Goal: Task Accomplishment & Management: Use online tool/utility

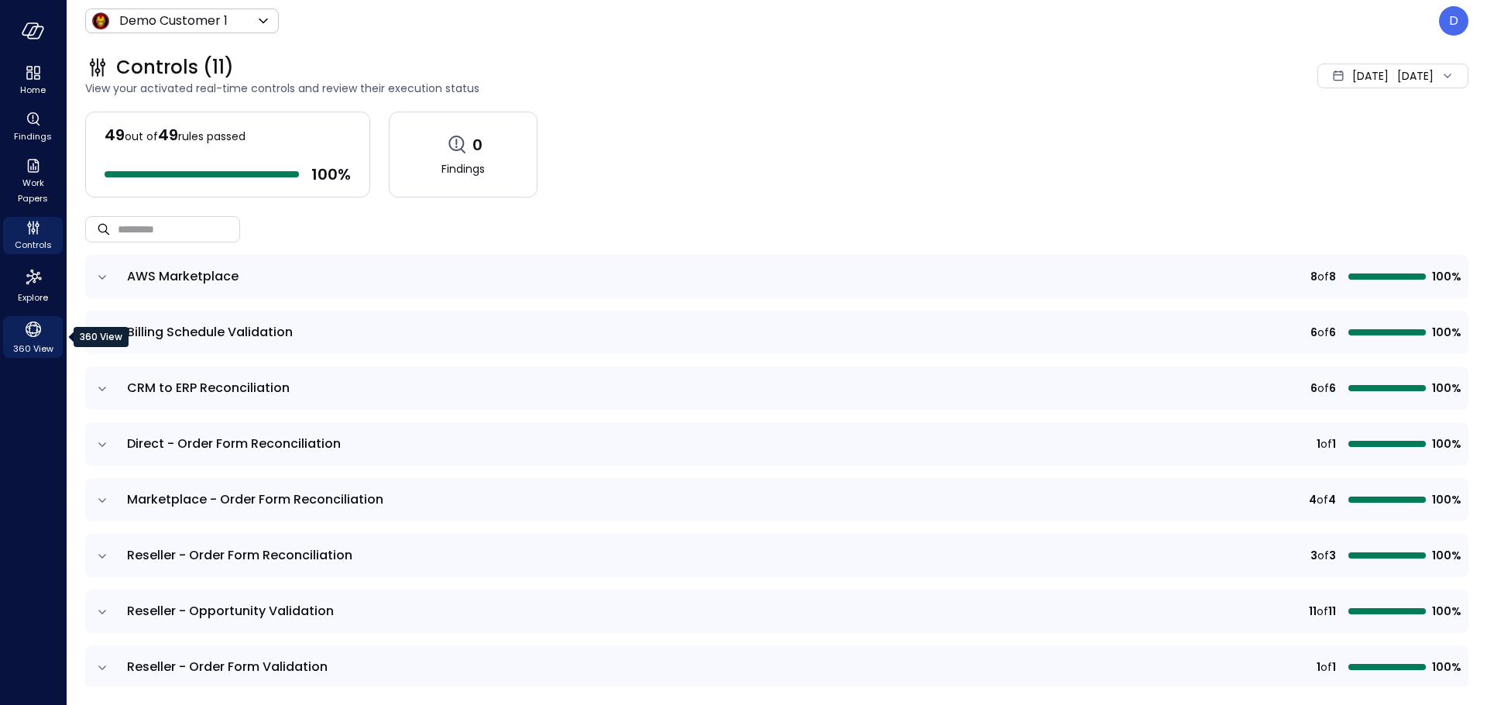
click at [46, 345] on span "360 View" at bounding box center [33, 348] width 40 height 15
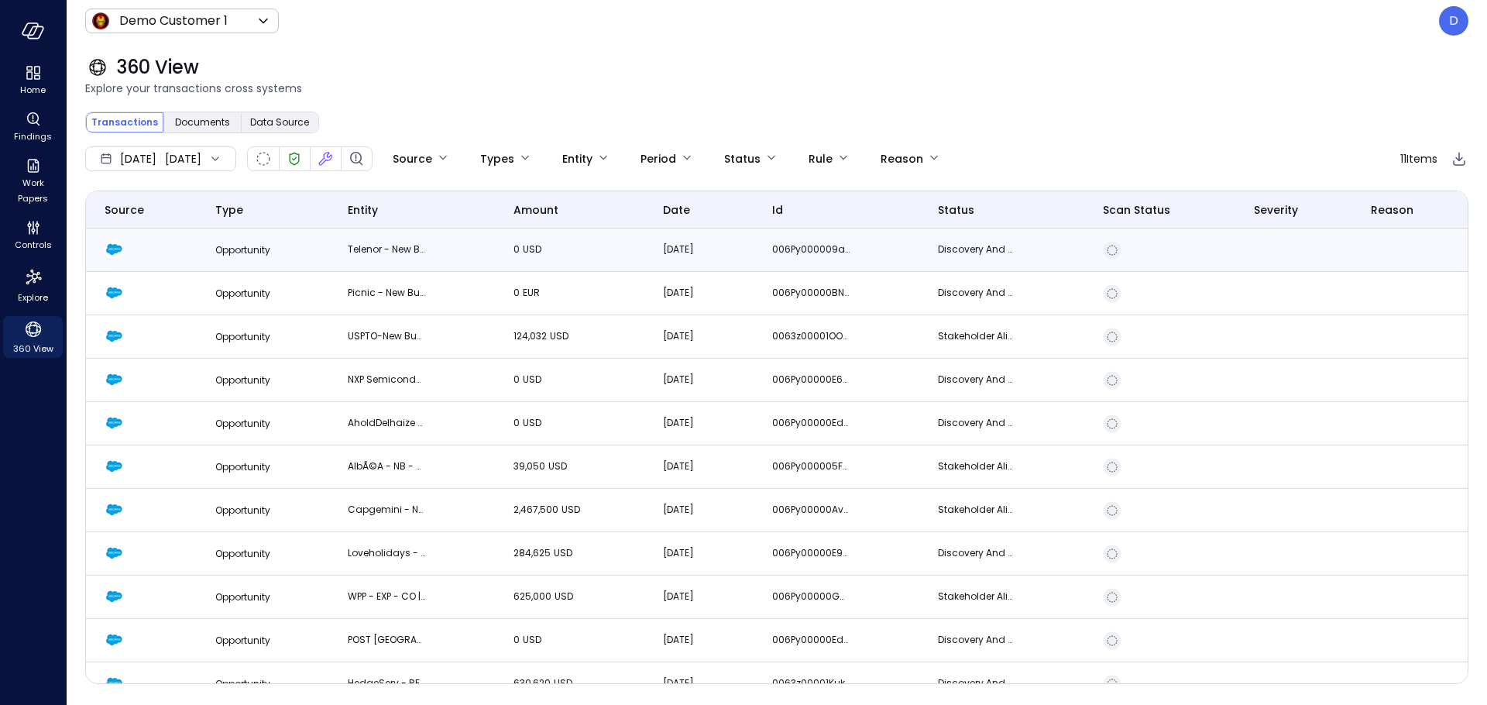
click at [207, 252] on td "Opportunity" at bounding box center [263, 249] width 133 height 43
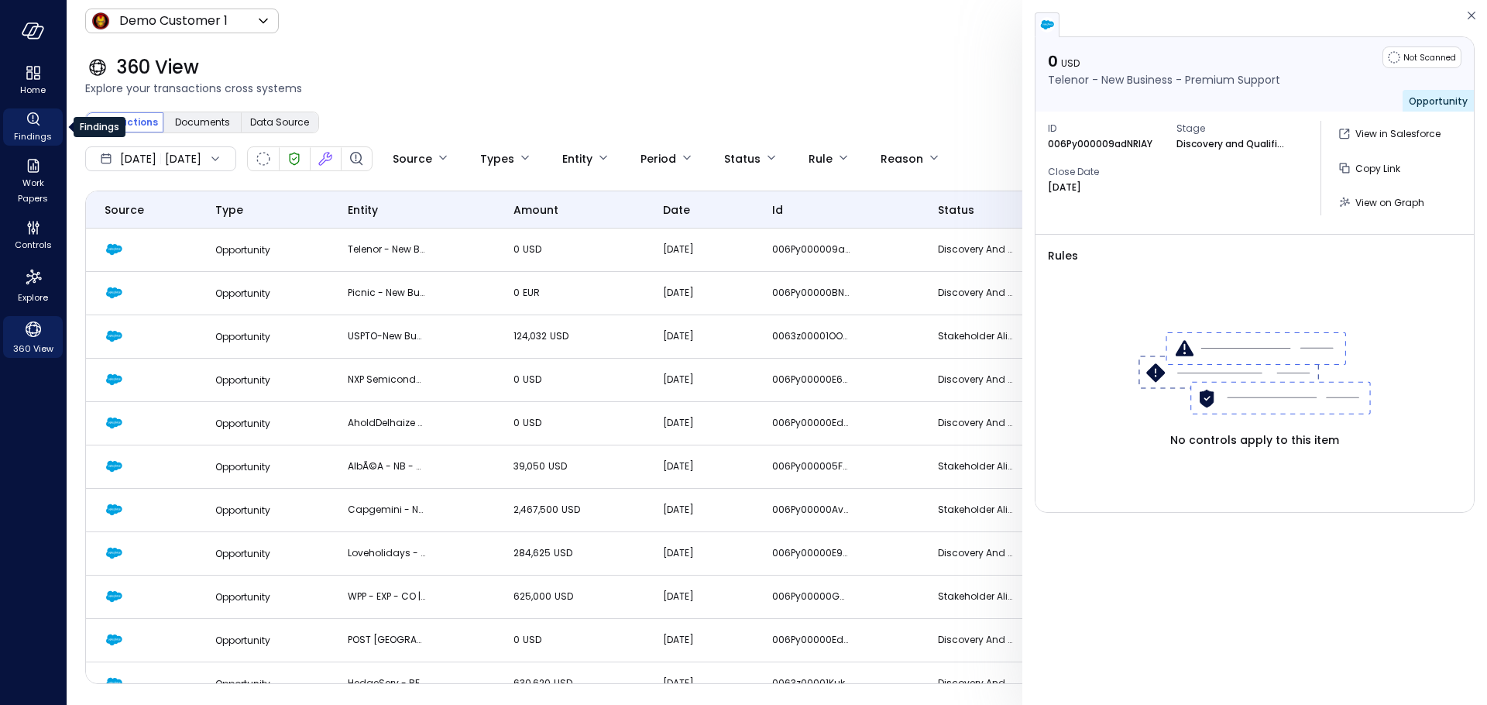
click at [18, 125] on div "Findings" at bounding box center [33, 126] width 60 height 37
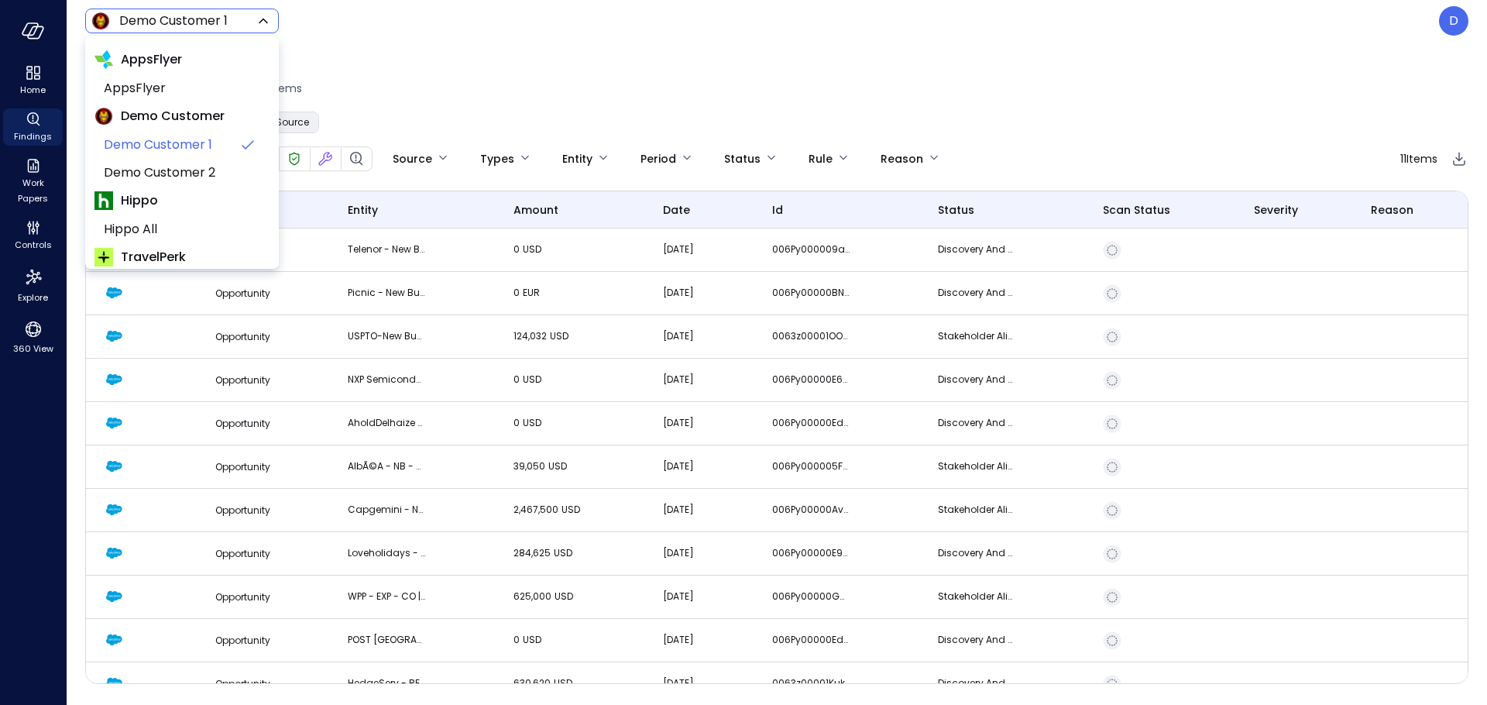
click at [170, 26] on body "Home Findings Work Papers Controls Explore 360 View Demo Customer 1 ***** ​ D 3…" at bounding box center [743, 352] width 1487 height 705
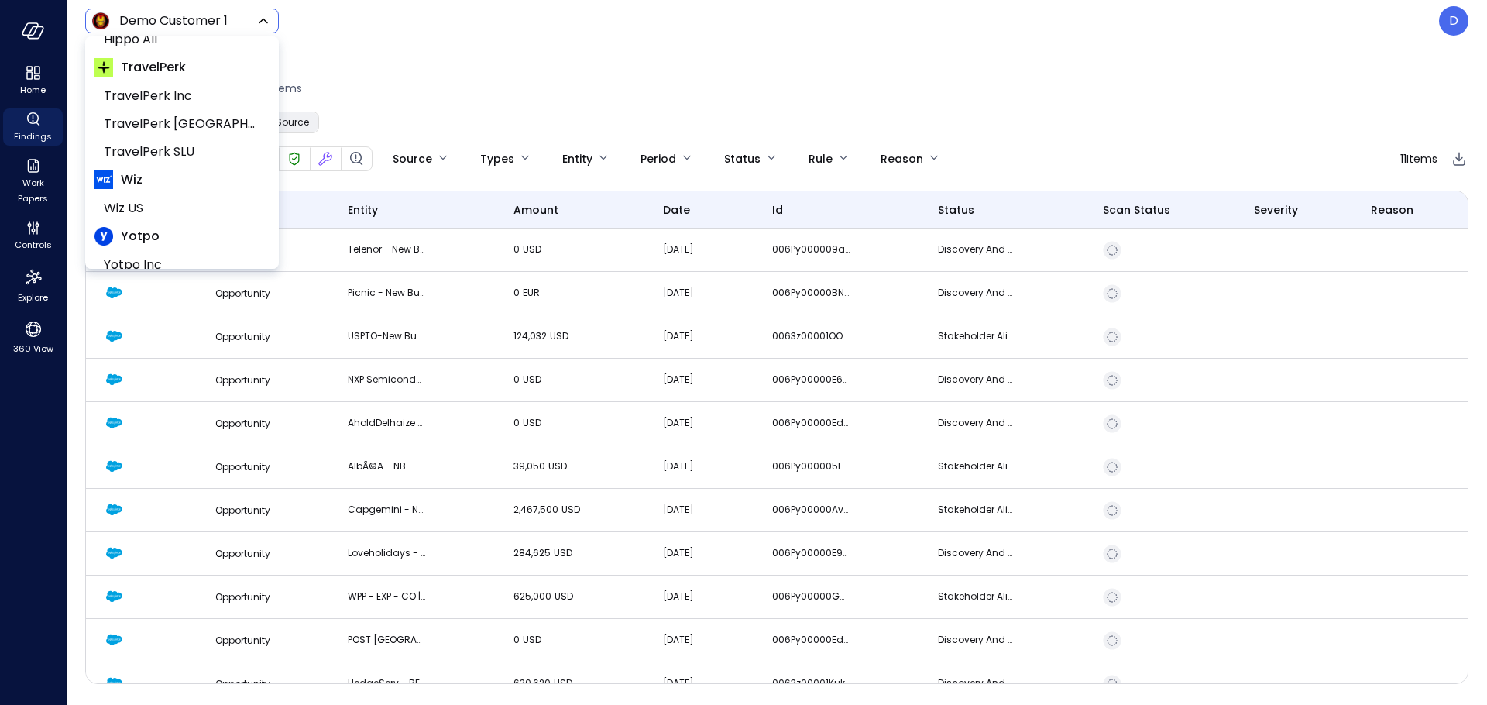
scroll to position [235, 0]
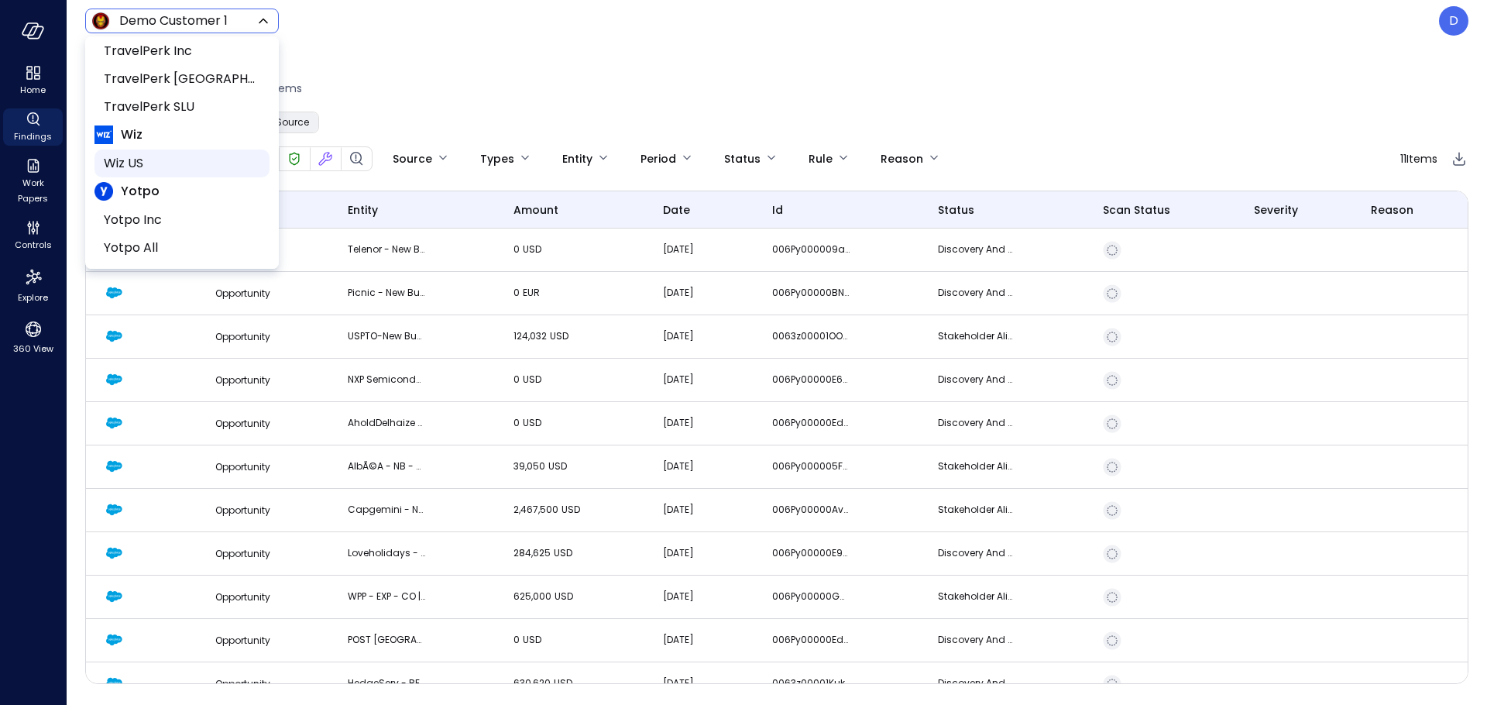
click at [139, 169] on span "Wiz US" at bounding box center [180, 163] width 153 height 19
type input "******"
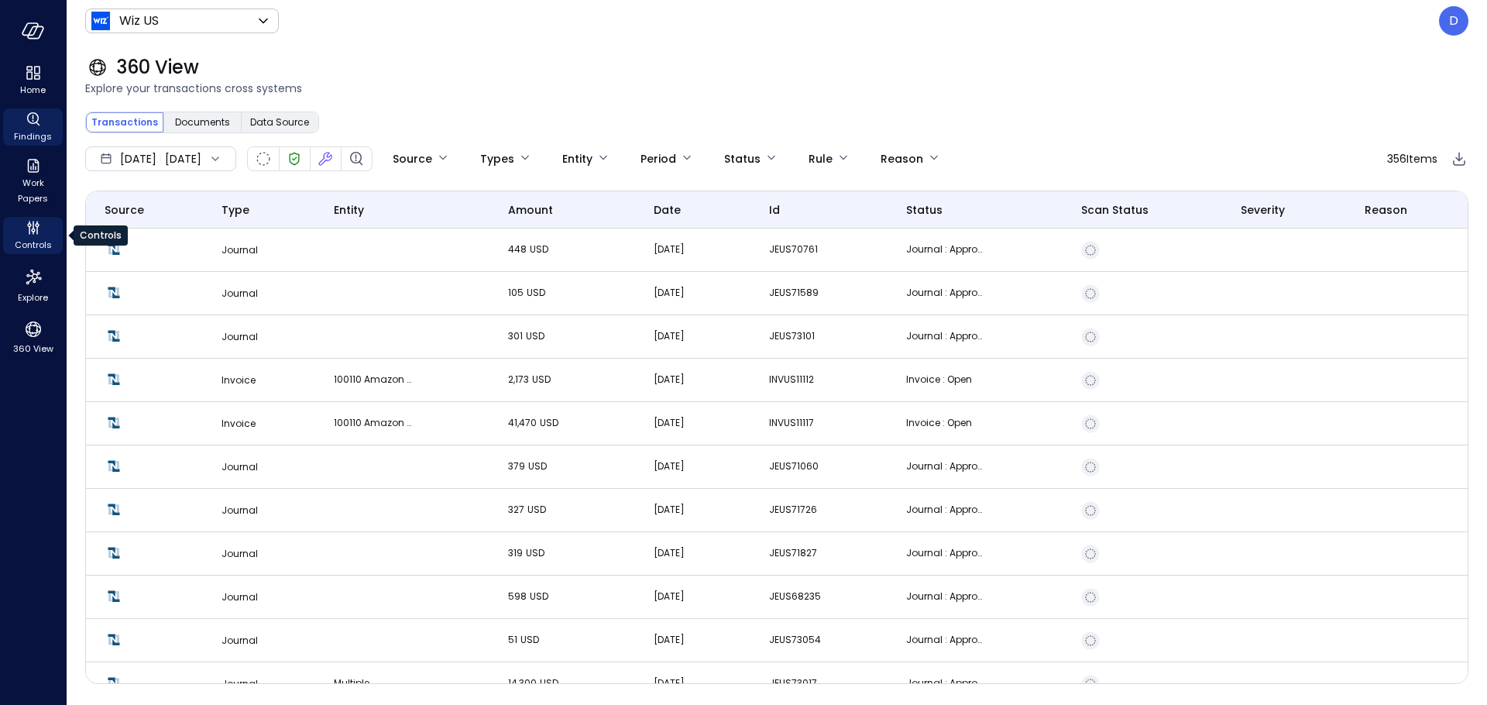
click at [19, 225] on div "Controls" at bounding box center [33, 235] width 60 height 37
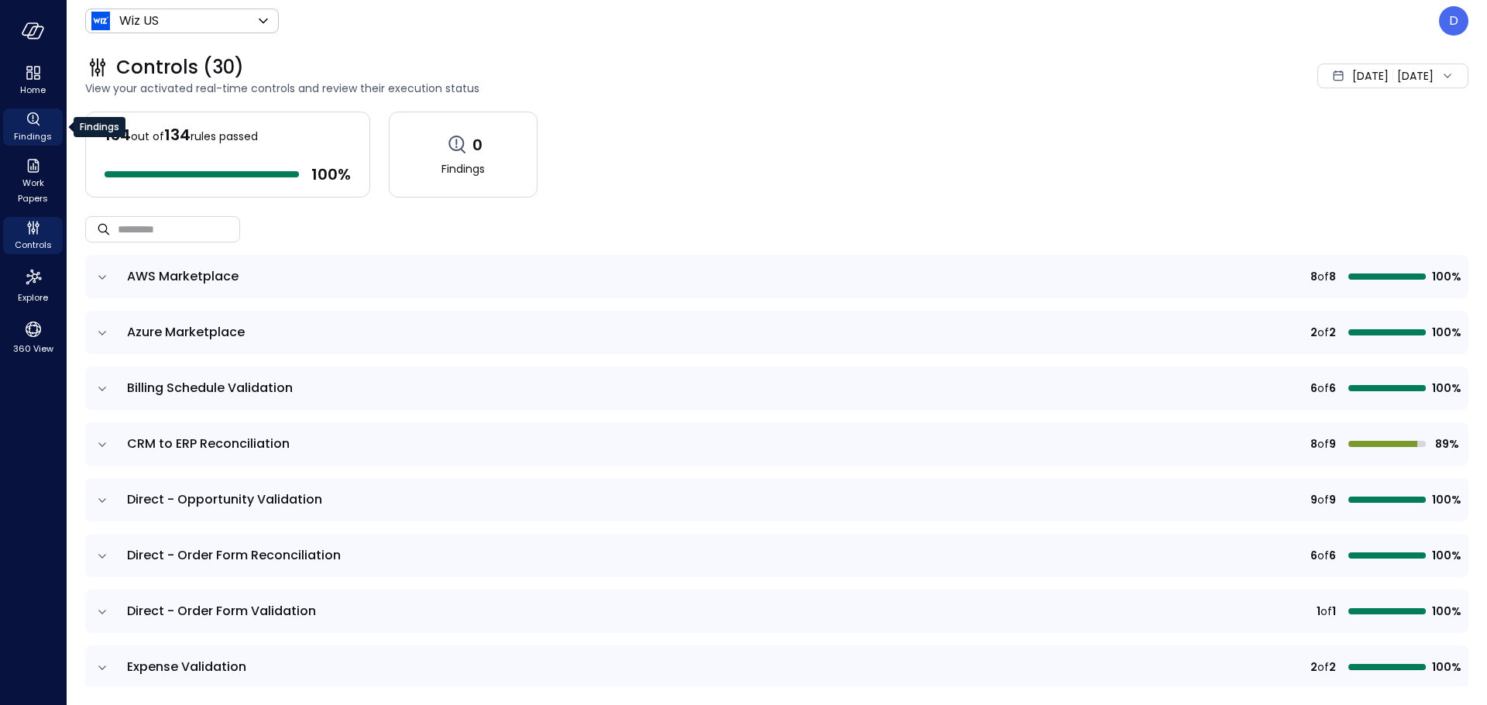
click at [36, 129] on span "Findings" at bounding box center [33, 136] width 38 height 15
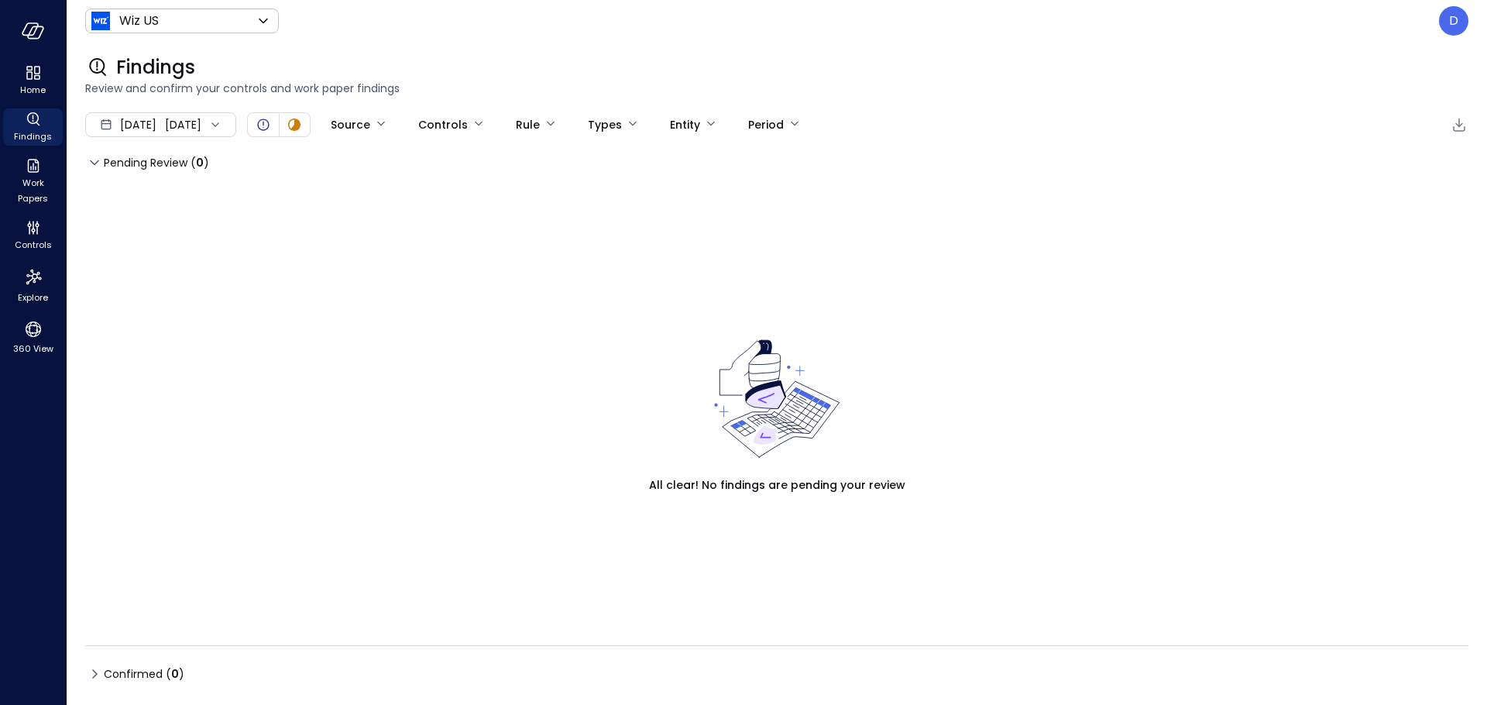
click at [203, 131] on div "Sep 1, 2025 Sep 1, 2025" at bounding box center [160, 124] width 151 height 25
click at [145, 197] on li "August 2025" at bounding box center [169, 193] width 123 height 26
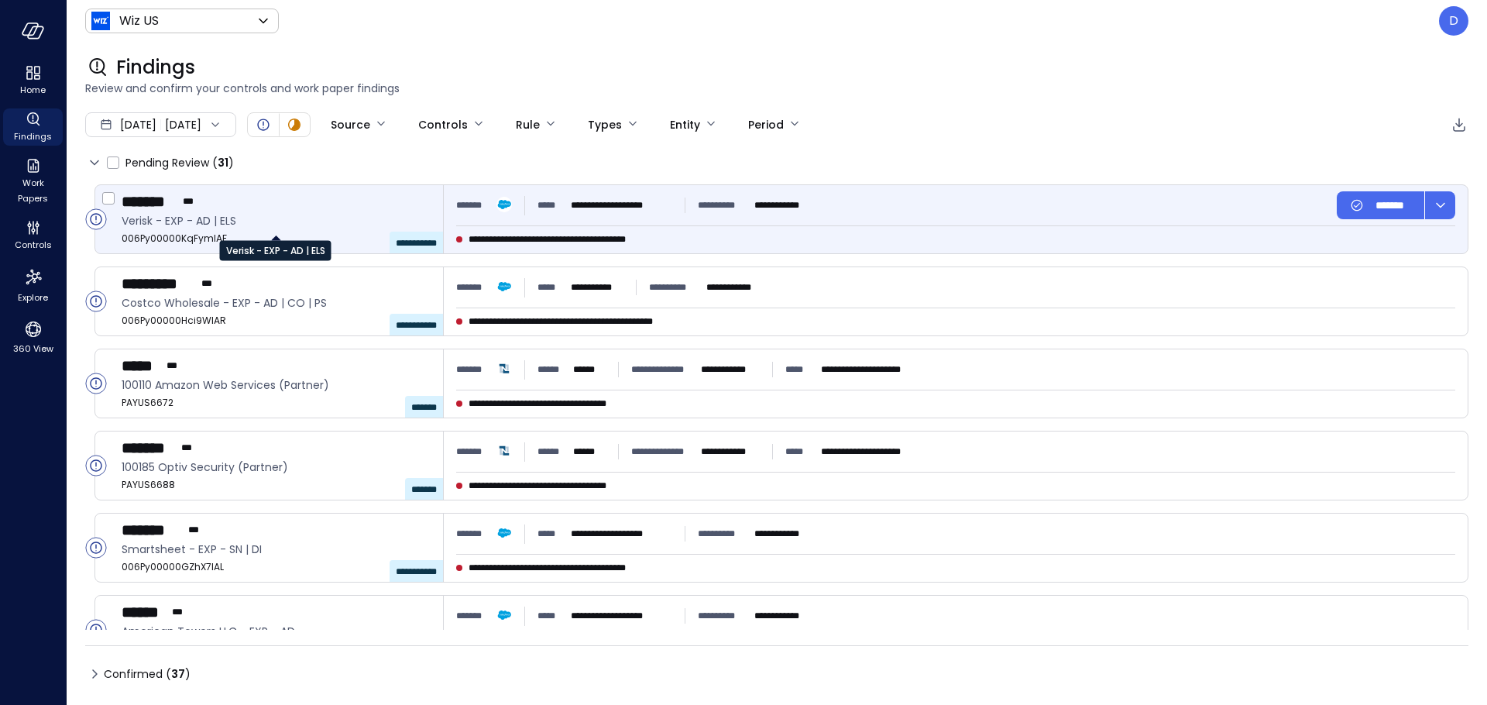
click at [311, 218] on span "Verisk - EXP - AD | ELS" at bounding box center [276, 220] width 309 height 17
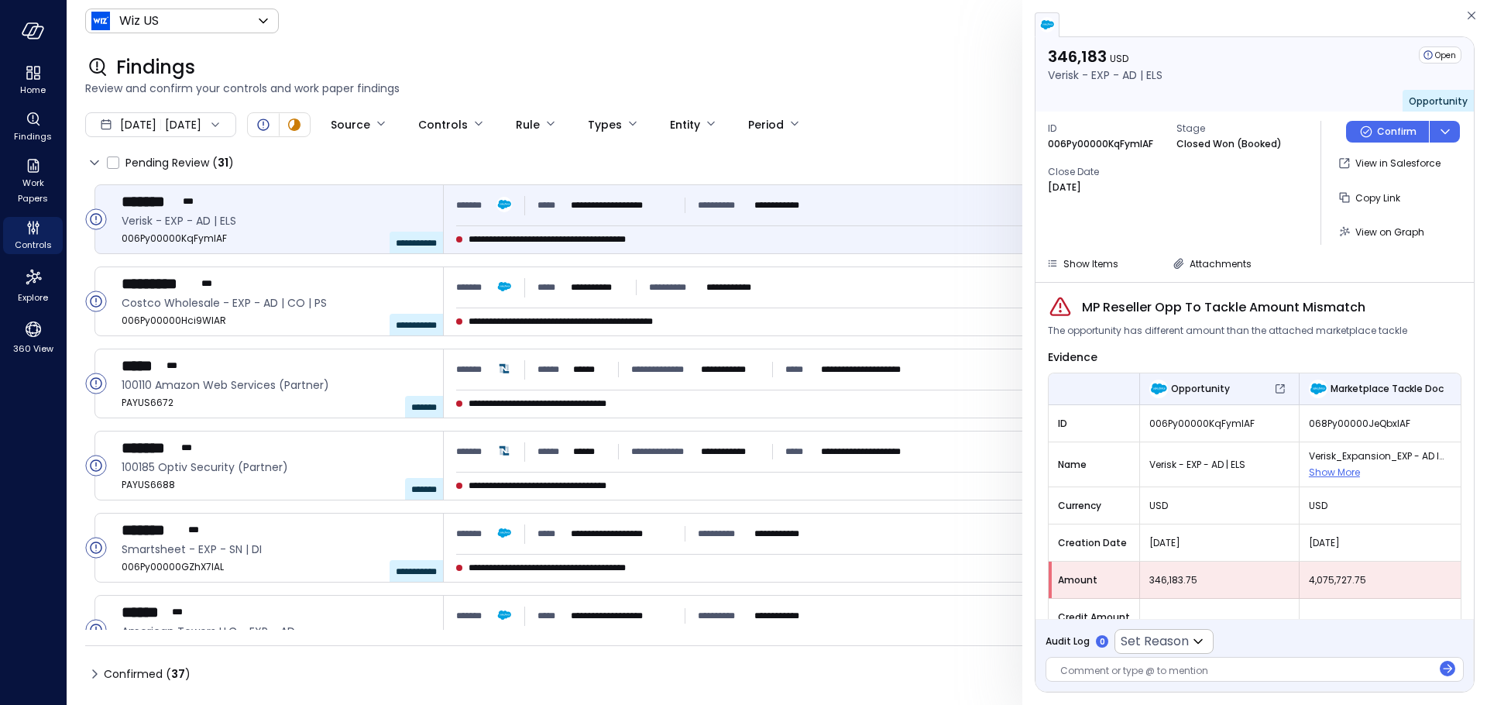
click at [1470, 16] on icon "button" at bounding box center [1471, 15] width 15 height 19
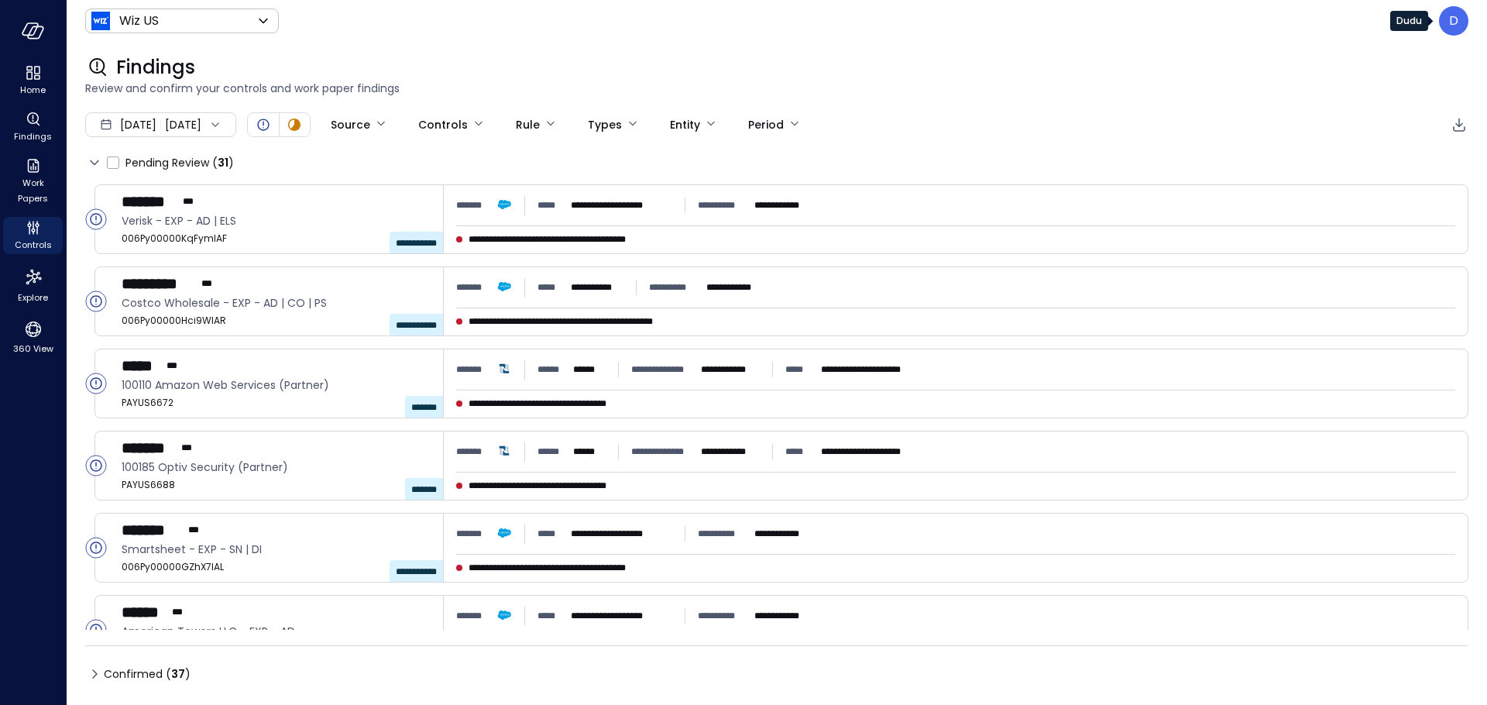
click at [1467, 20] on div "D" at bounding box center [1453, 20] width 29 height 29
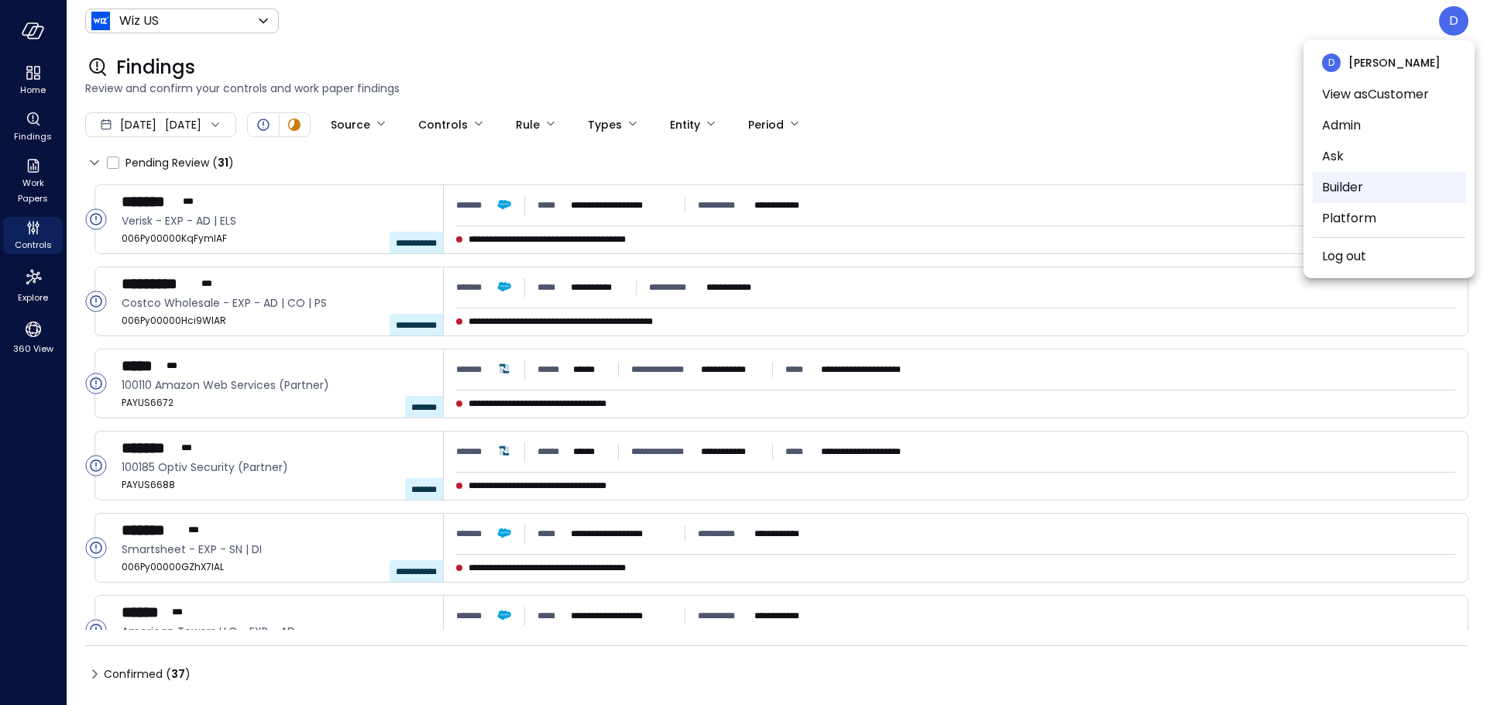
click at [1353, 194] on li "Builder" at bounding box center [1389, 187] width 153 height 31
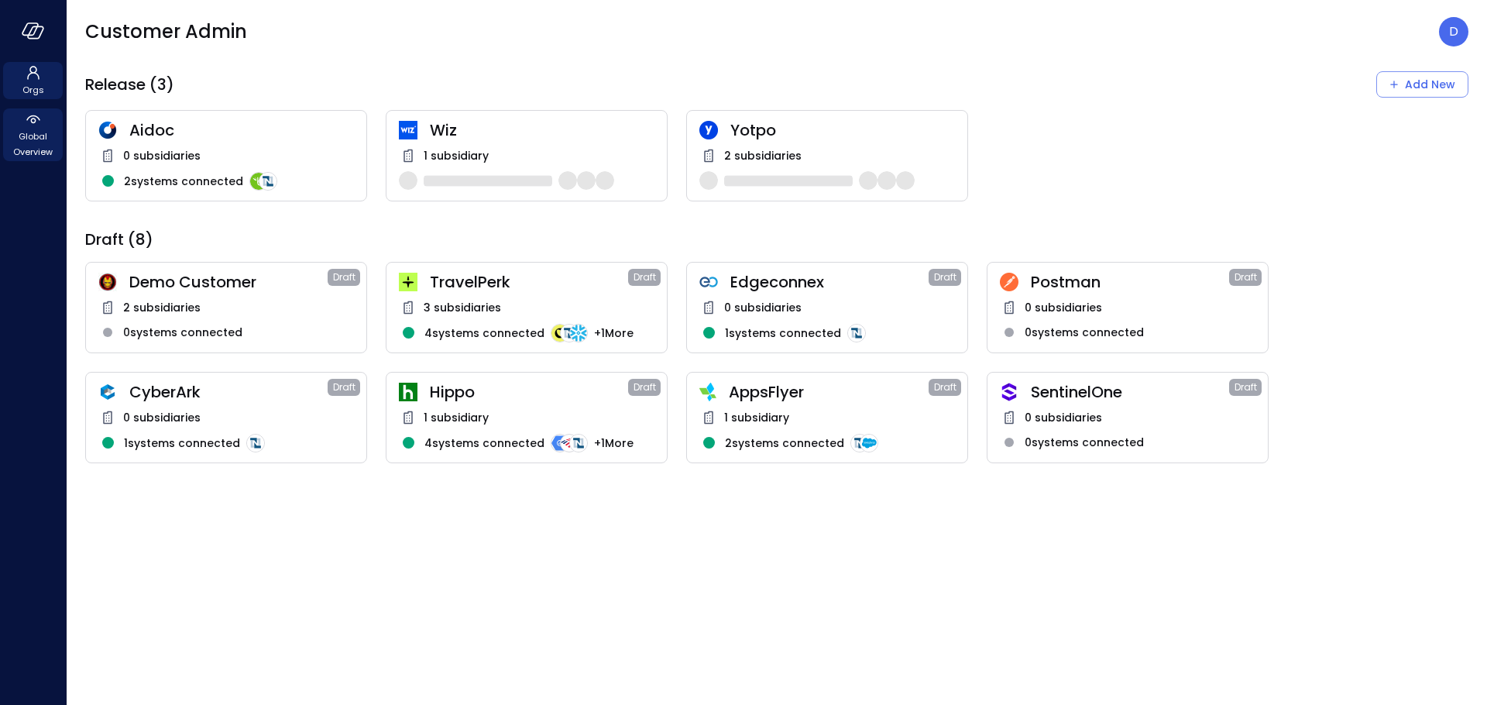
click at [56, 149] on span "Global Overview" at bounding box center [32, 144] width 47 height 31
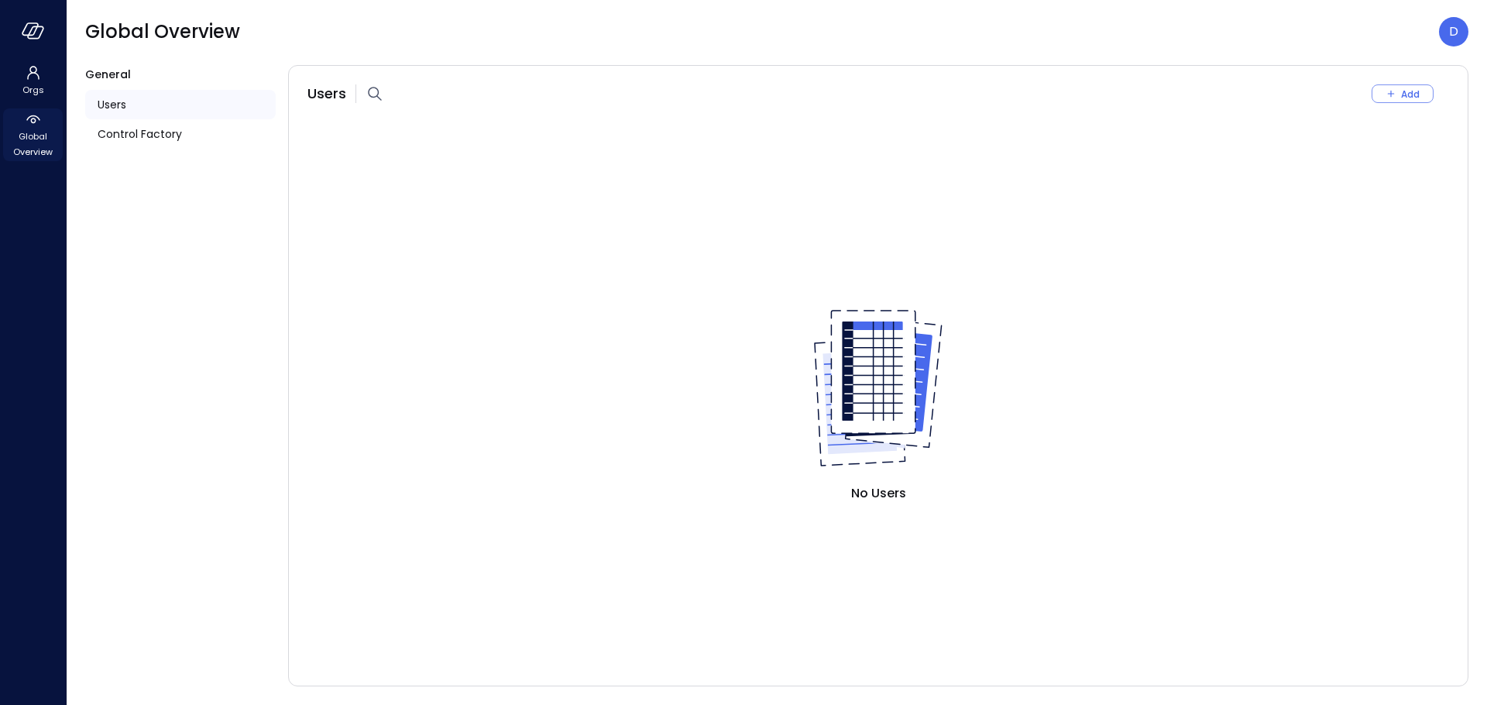
click at [34, 142] on span "Global Overview" at bounding box center [32, 144] width 47 height 31
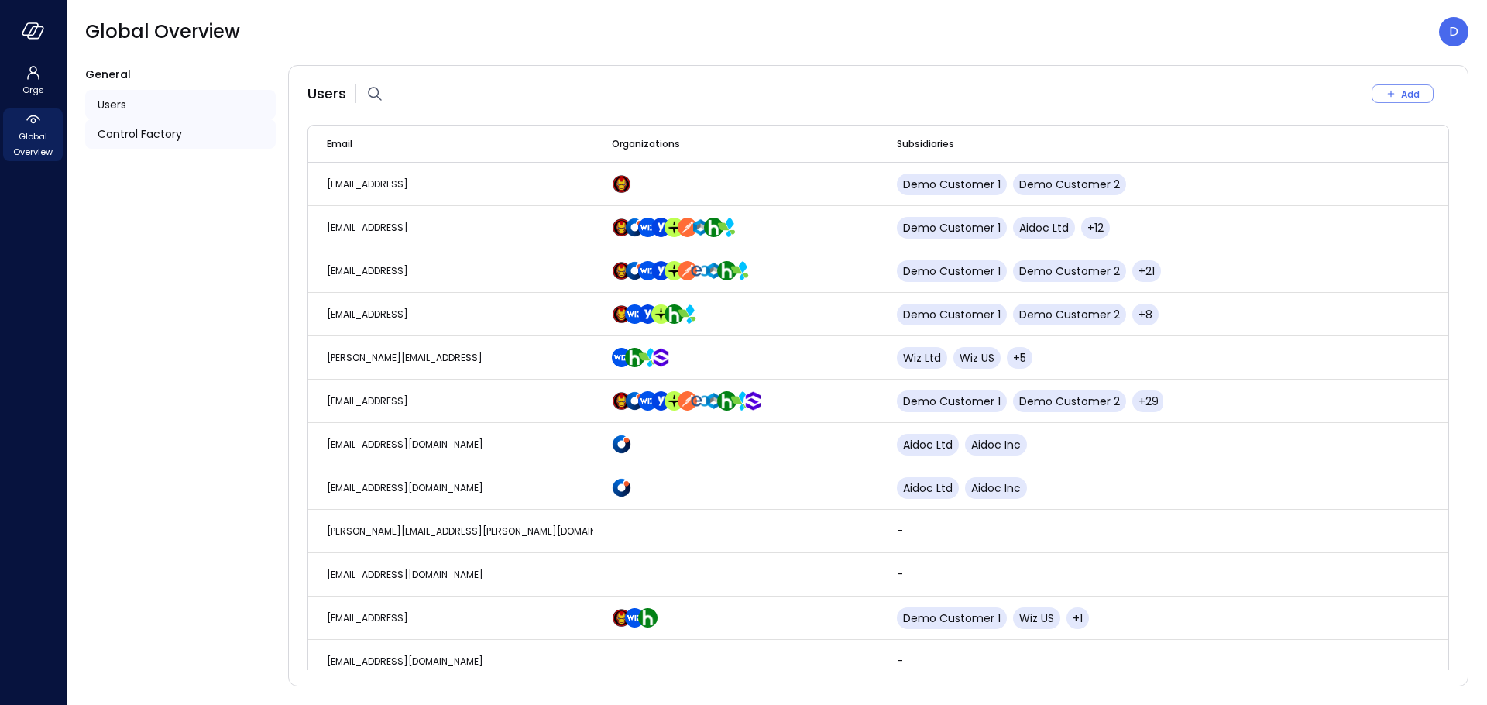
click at [141, 148] on div "Control Factory" at bounding box center [180, 133] width 190 height 29
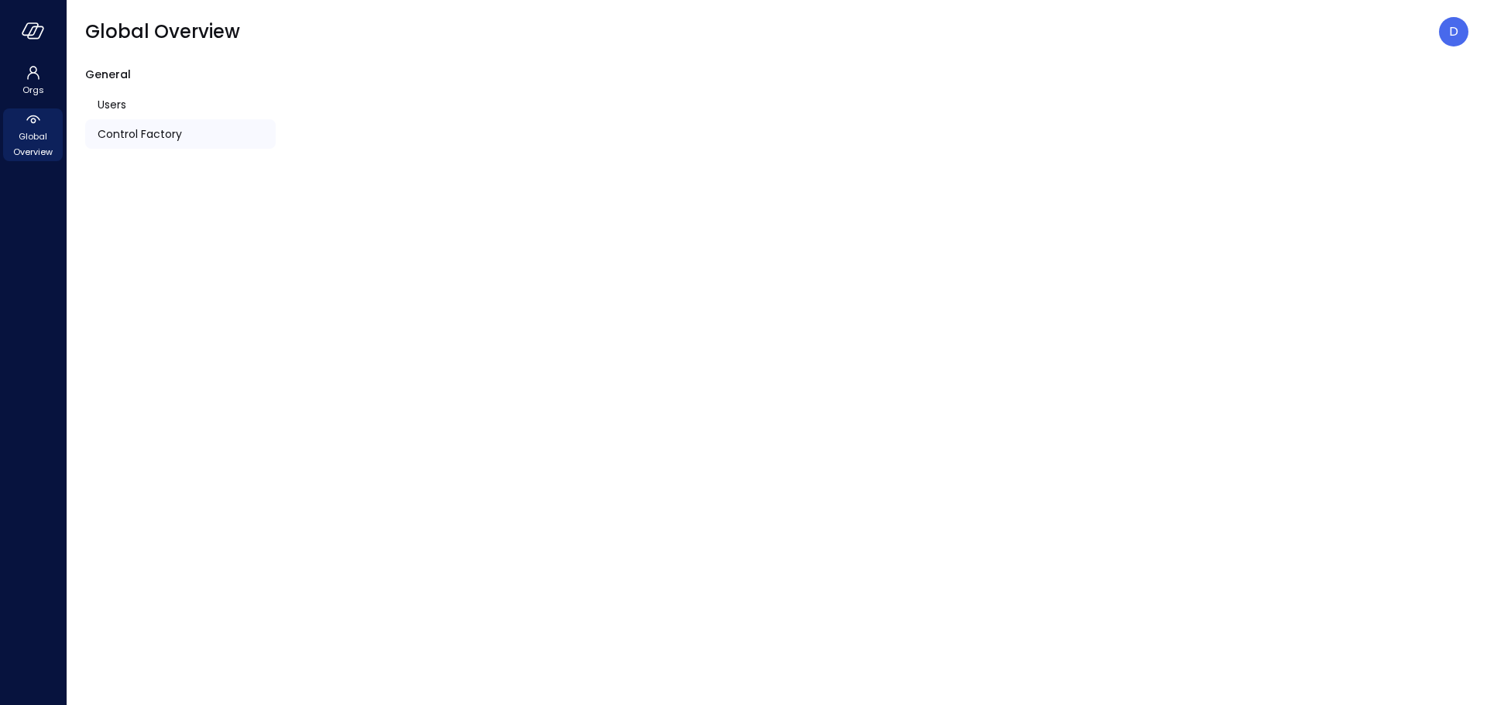
click at [135, 130] on span "Control Factory" at bounding box center [140, 133] width 84 height 17
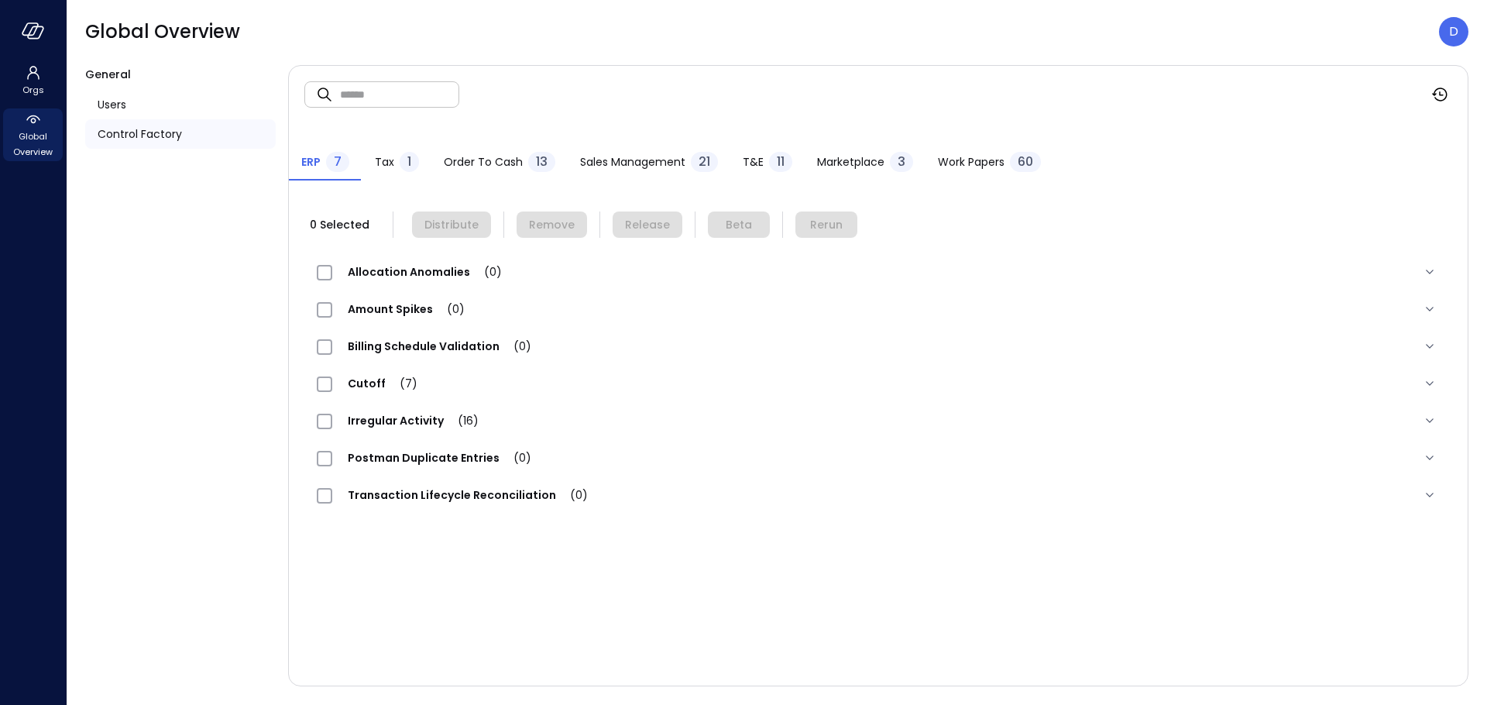
click at [966, 160] on span "Work Papers" at bounding box center [971, 161] width 67 height 17
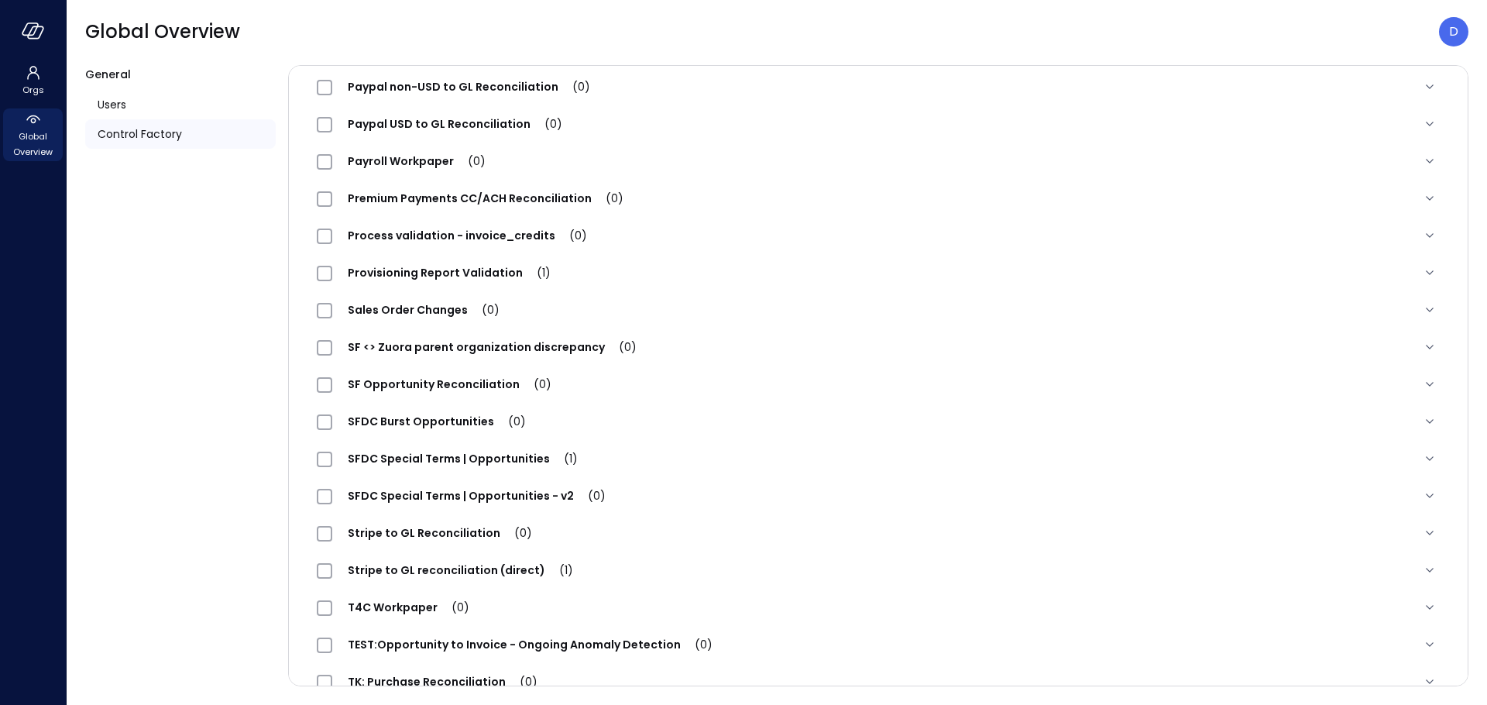
scroll to position [1527, 0]
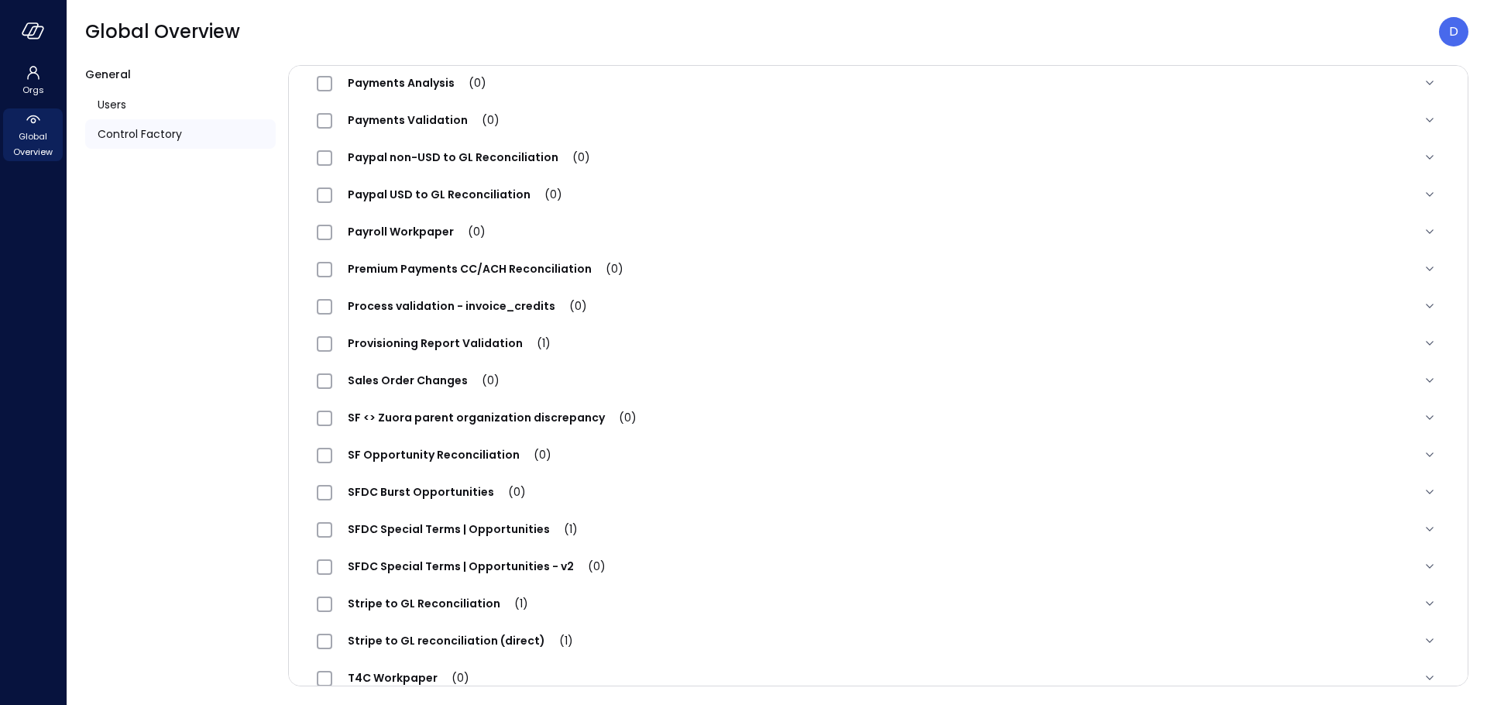
click at [426, 231] on span "Payroll Workpaper (0)" at bounding box center [416, 231] width 169 height 15
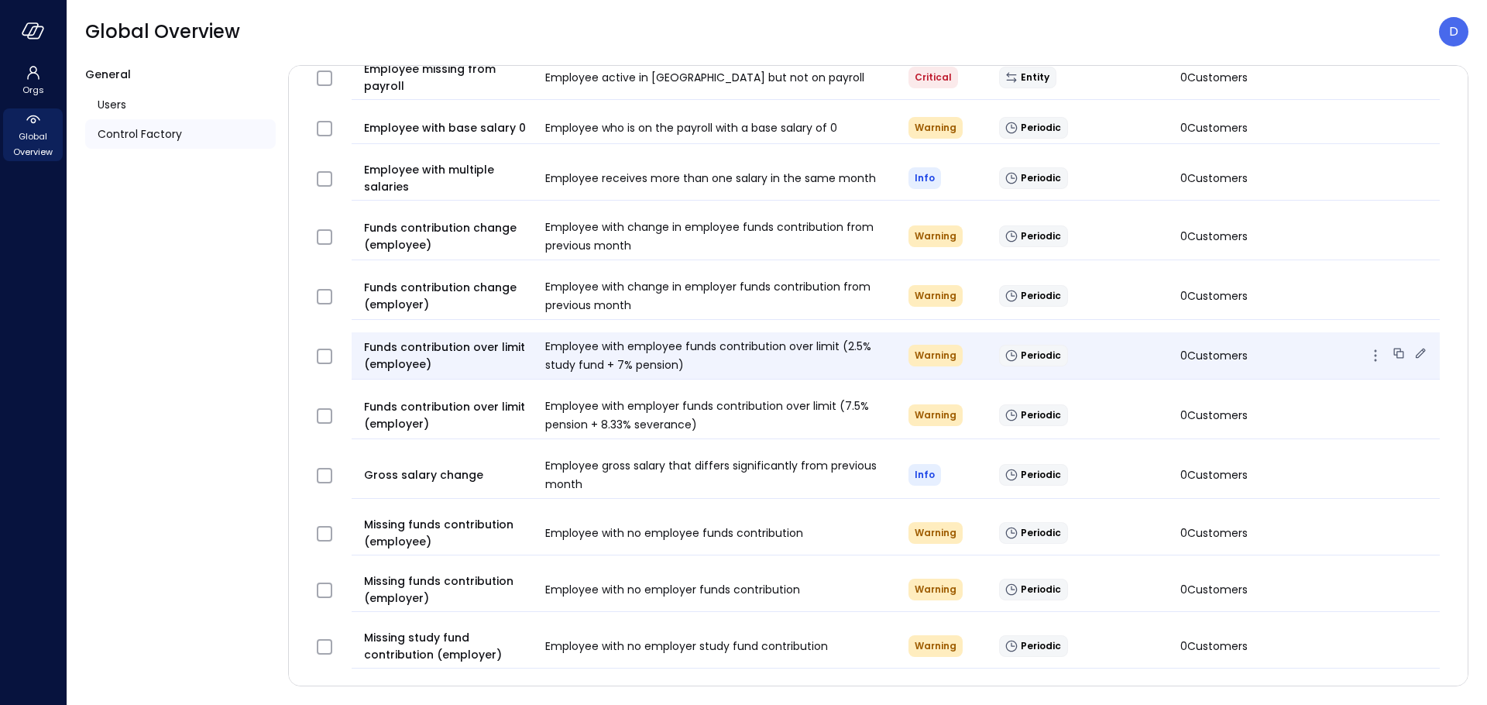
scroll to position [1858, 0]
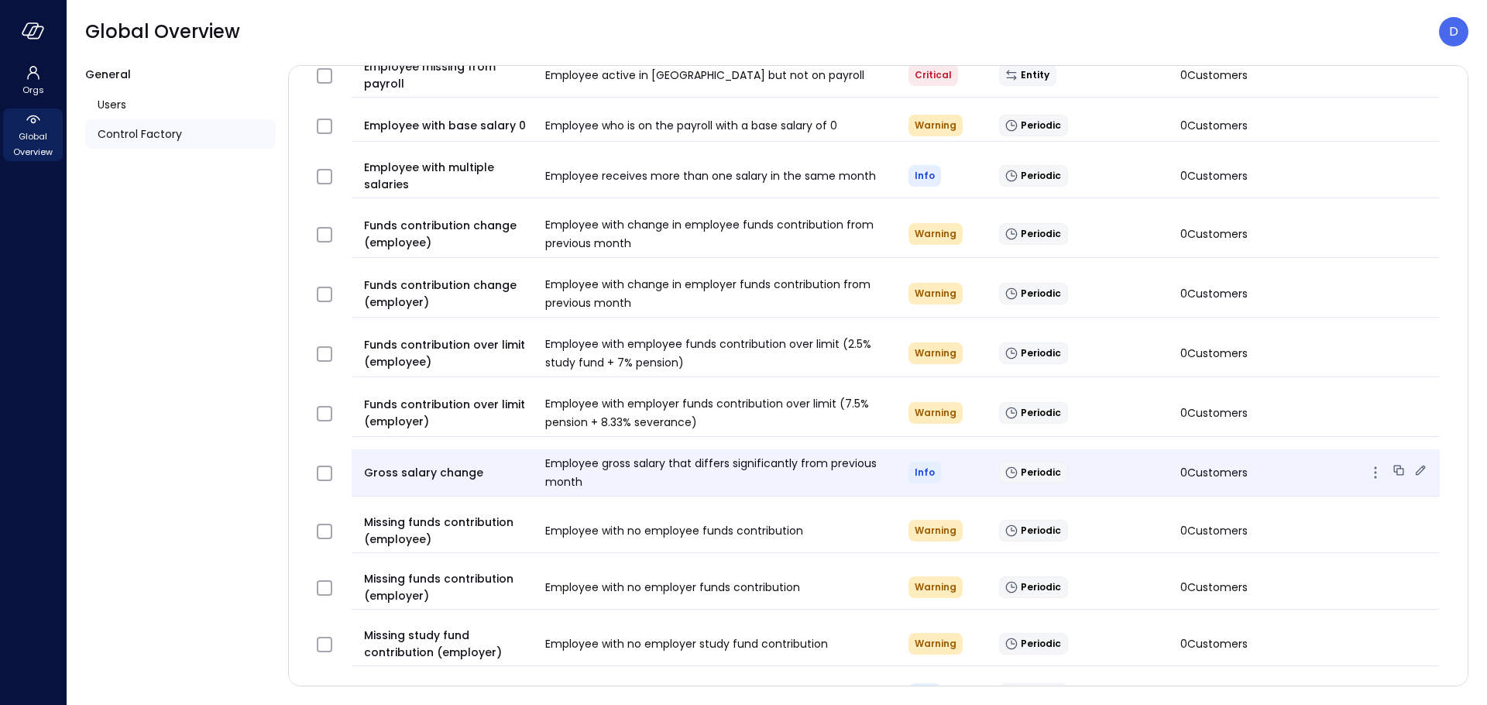
click at [454, 468] on span "Gross salary change" at bounding box center [448, 472] width 169 height 17
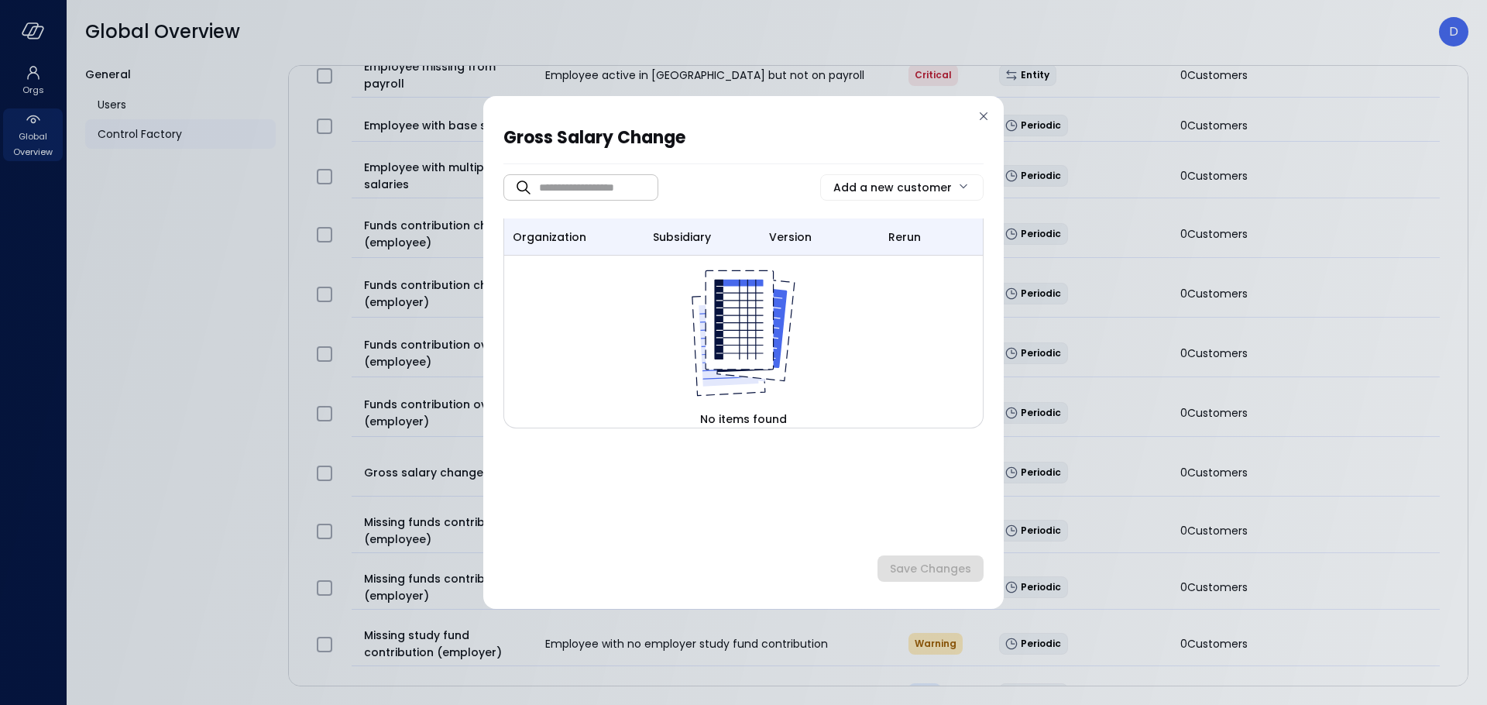
click at [991, 109] on div "Gross salary change ​ ​ Add a new customer organization subsidiary version reru…" at bounding box center [743, 352] width 520 height 513
click at [989, 115] on icon at bounding box center [983, 115] width 15 height 15
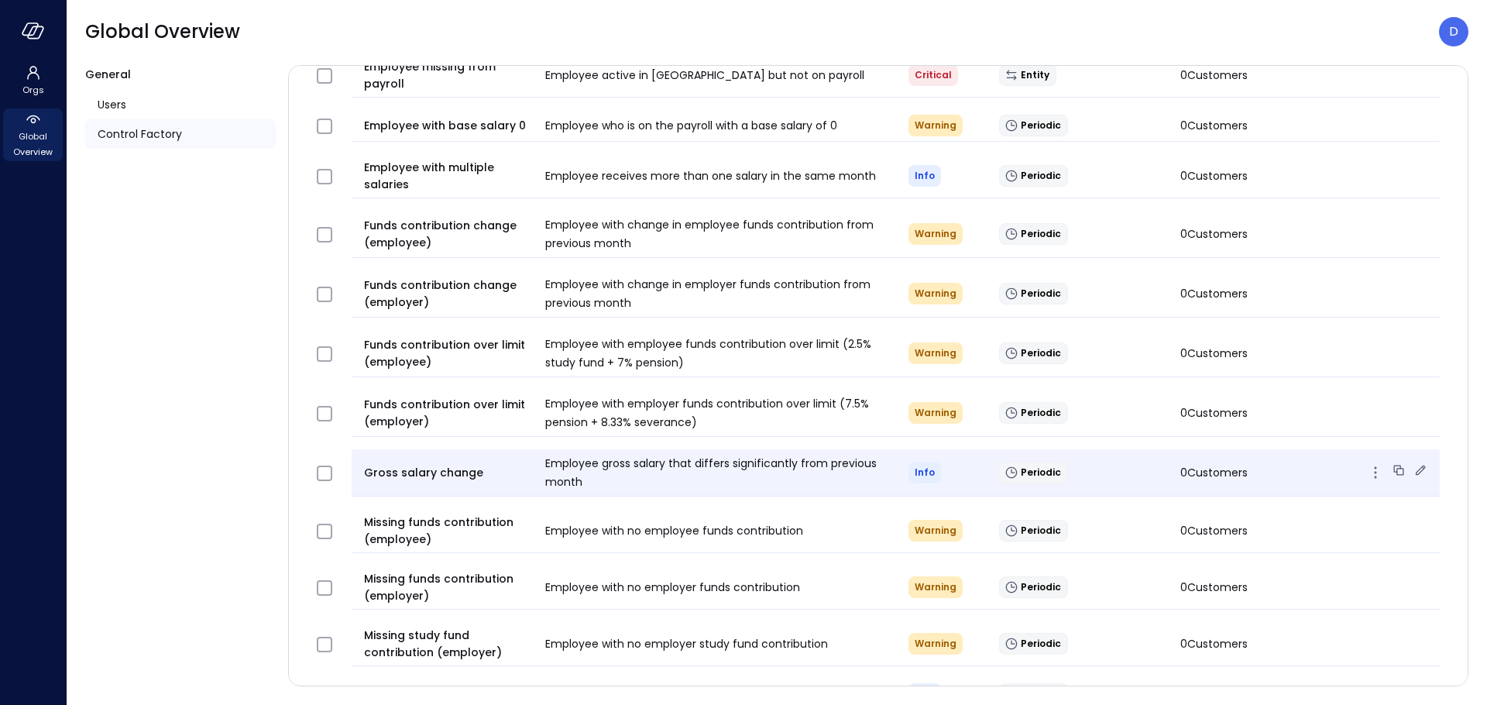
click at [1412, 471] on icon at bounding box center [1419, 469] width 15 height 15
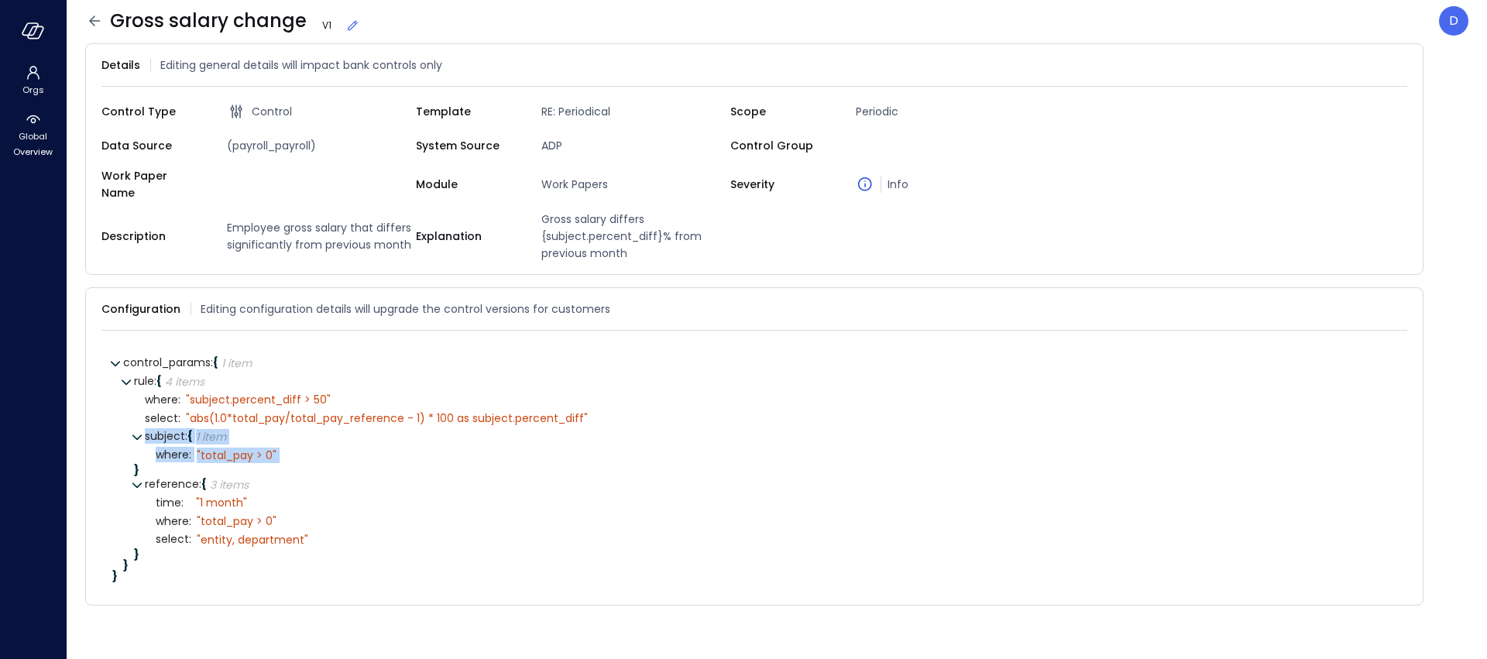
drag, startPoint x: 145, startPoint y: 427, endPoint x: 299, endPoint y: 447, distance: 155.3
click at [299, 447] on div "subject : { 1 item } where : " total_pay > 0" }" at bounding box center [770, 451] width 1251 height 48
drag, startPoint x: 146, startPoint y: 473, endPoint x: 257, endPoint y: 479, distance: 110.9
click at [257, 479] on div "rule : { 4 items } where : " subject.percent_diff > 50" select : " abs(1.0*tota…" at bounding box center [765, 471] width 1262 height 198
click at [200, 514] on div "" total_pay > 0"" at bounding box center [237, 521] width 80 height 14
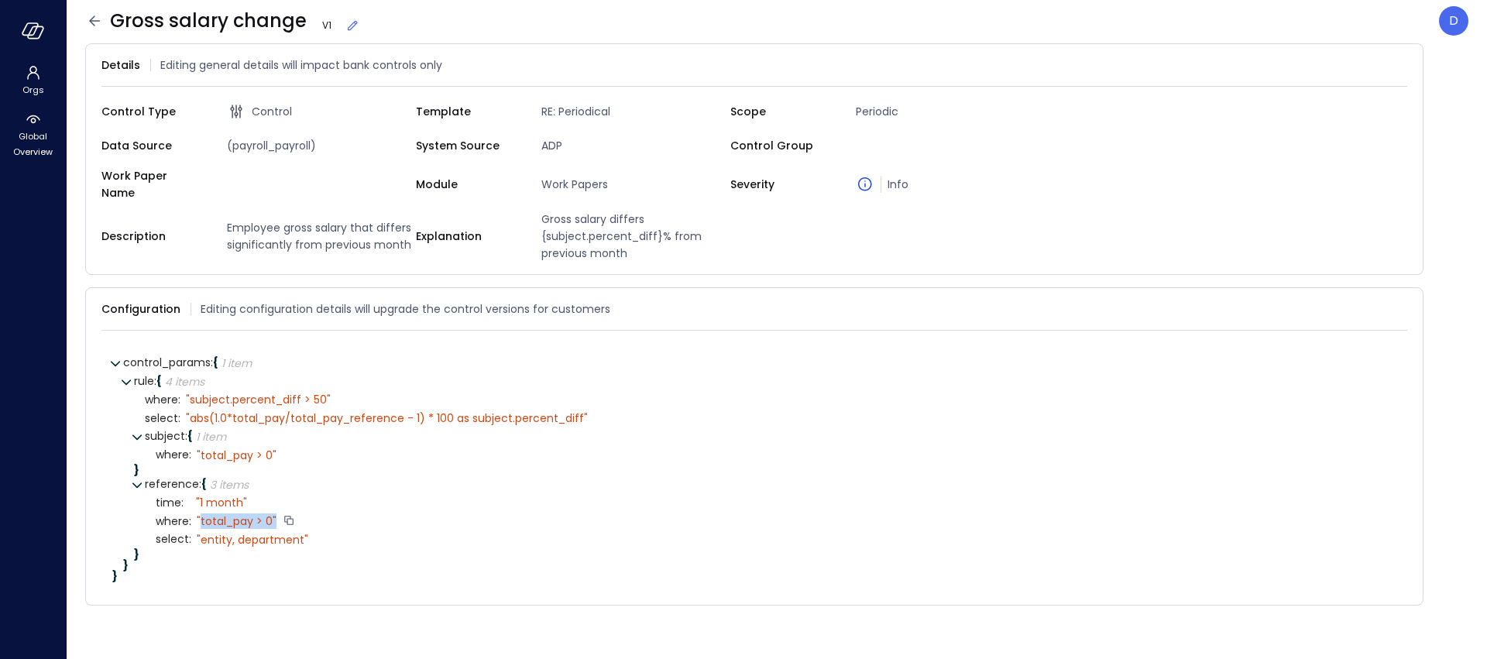
drag, startPoint x: 199, startPoint y: 510, endPoint x: 275, endPoint y: 512, distance: 75.9
click at [275, 514] on div "" total_pay > 0"" at bounding box center [243, 521] width 105 height 14
click at [259, 533] on div "" entity, department"" at bounding box center [253, 540] width 112 height 14
click at [222, 514] on div "" total_pay > 0"" at bounding box center [237, 521] width 80 height 14
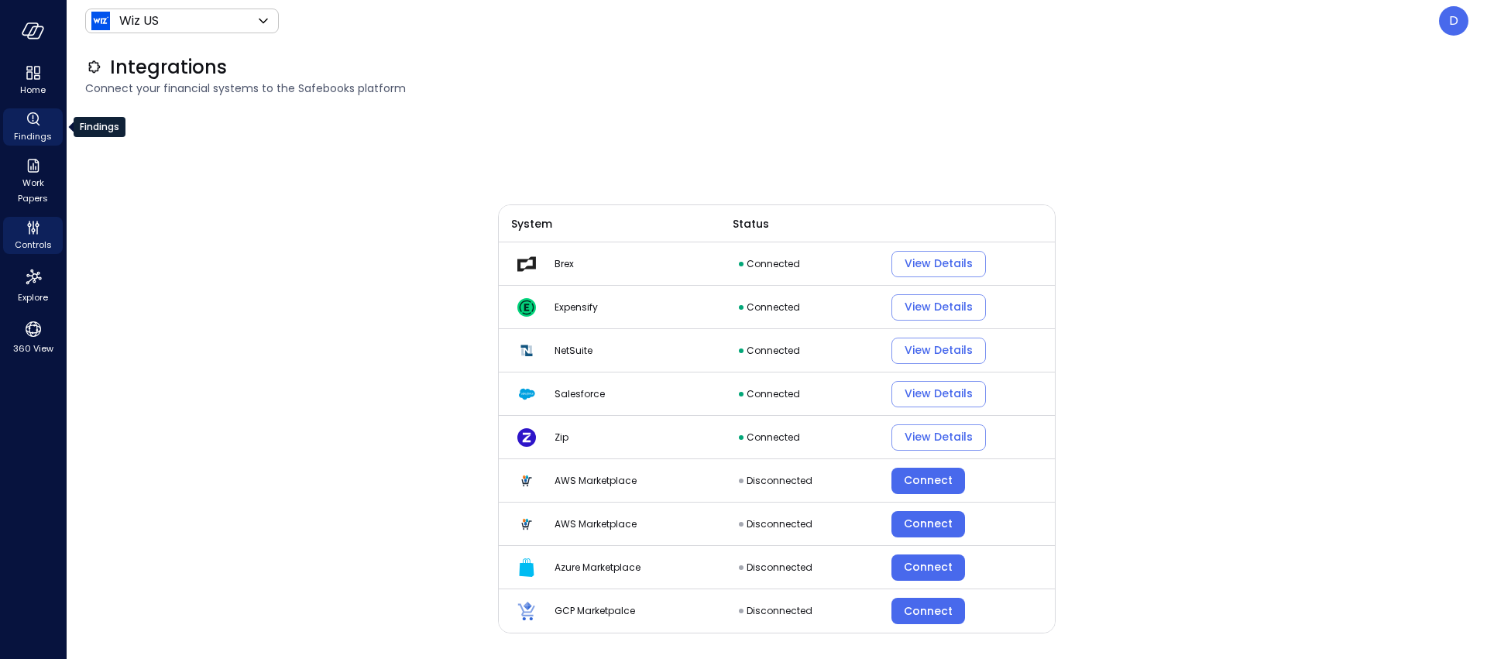
click at [39, 132] on span "Findings" at bounding box center [33, 136] width 38 height 15
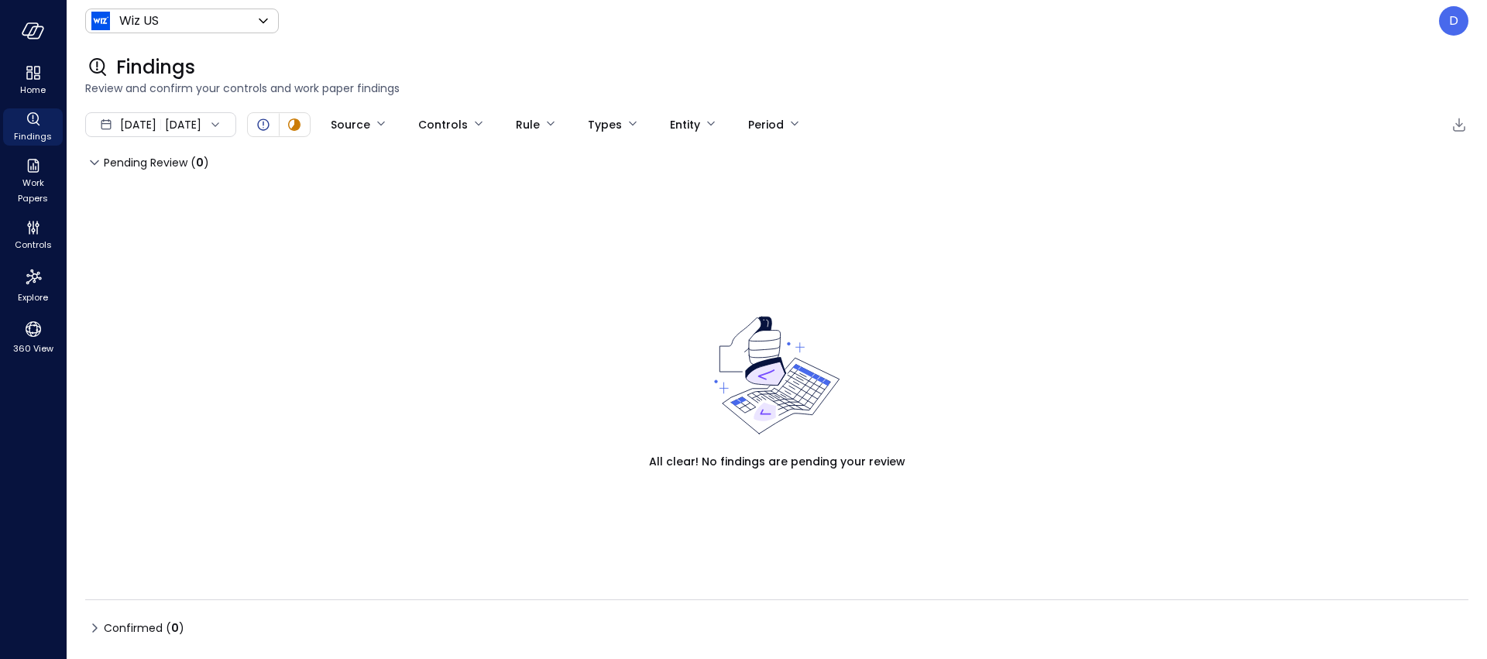
click at [184, 134] on div "[DATE] [DATE]" at bounding box center [160, 124] width 151 height 25
click at [175, 195] on li "August 2025" at bounding box center [169, 193] width 123 height 26
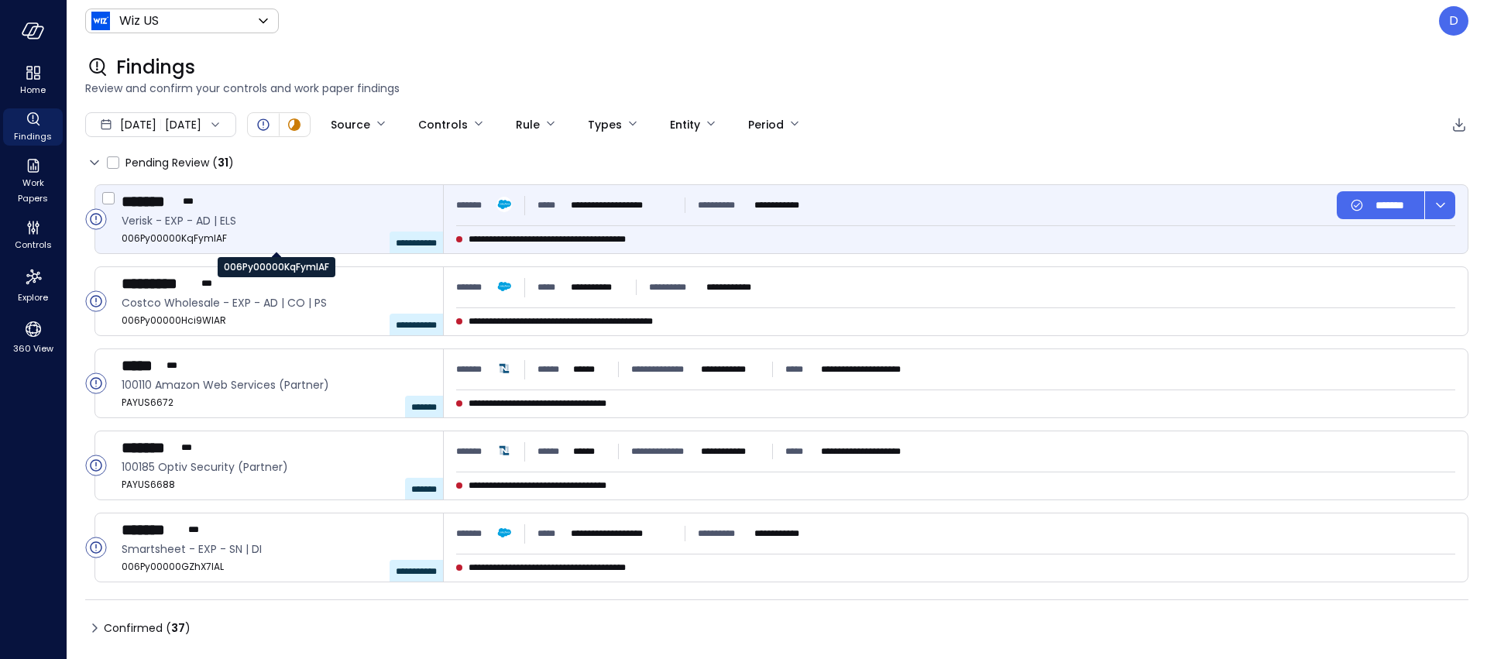
click at [196, 236] on span "006Py00000KqFymIAF" at bounding box center [276, 238] width 309 height 15
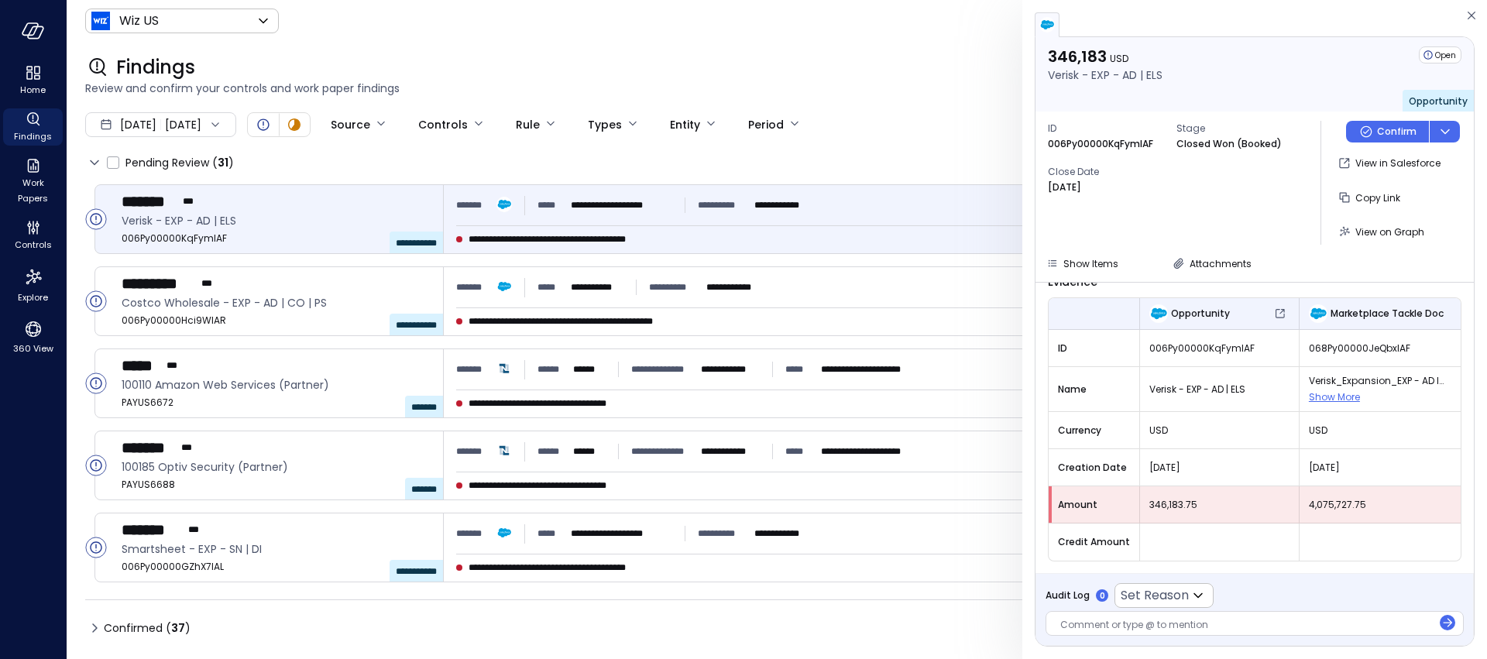
scroll to position [76, 0]
drag, startPoint x: 1134, startPoint y: 470, endPoint x: 1420, endPoint y: 465, distance: 285.8
click at [1420, 465] on tr "Creation Date Aug 20, 2025 Aug 31, 2025" at bounding box center [1254, 466] width 412 height 37
click at [1179, 459] on span "Aug 20, 2025" at bounding box center [1219, 466] width 140 height 15
drag, startPoint x: 1144, startPoint y: 461, endPoint x: 1216, endPoint y: 472, distance: 72.9
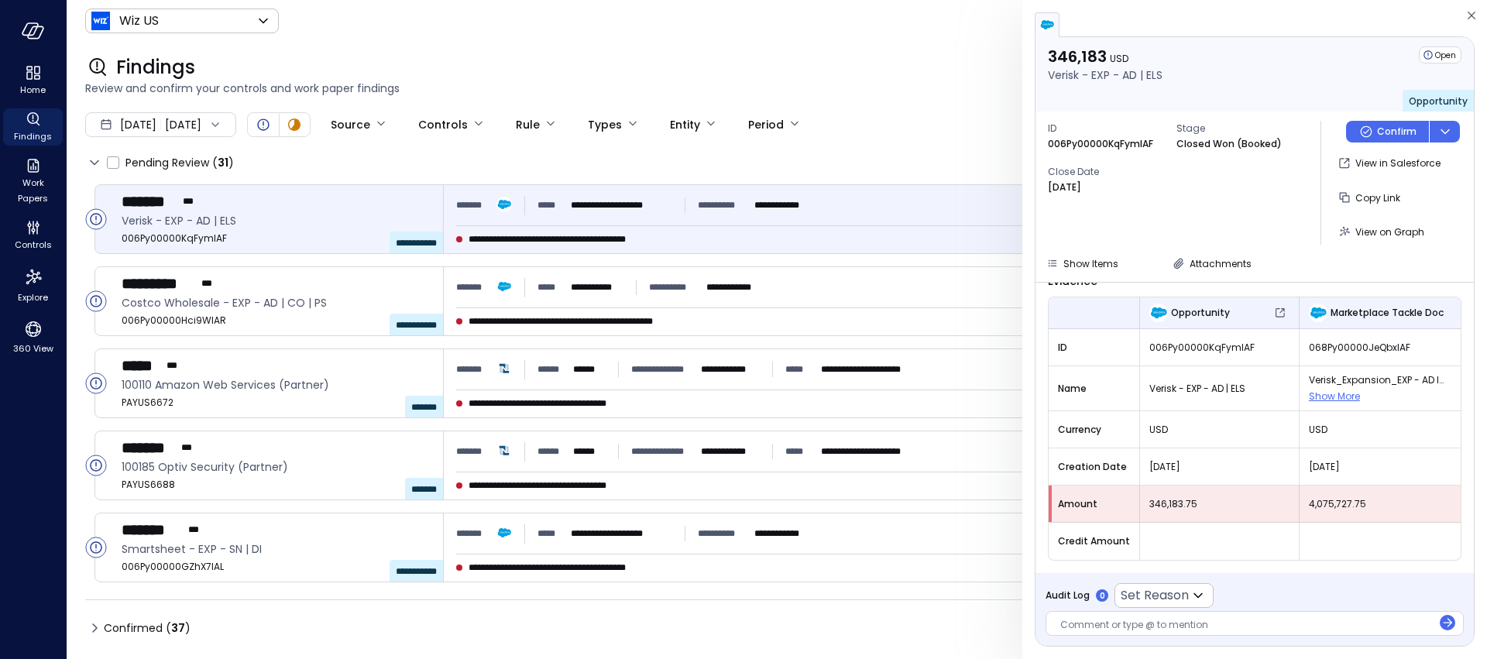
click at [1216, 472] on div "Aug 20, 2025" at bounding box center [1219, 467] width 159 height 28
click at [1171, 472] on span "Aug 20, 2025" at bounding box center [1219, 466] width 140 height 15
drag, startPoint x: 1206, startPoint y: 468, endPoint x: 1136, endPoint y: 462, distance: 70.7
click at [1140, 462] on div "Aug 20, 2025" at bounding box center [1219, 467] width 159 height 28
click at [1179, 472] on span "Aug 20, 2025" at bounding box center [1219, 466] width 140 height 15
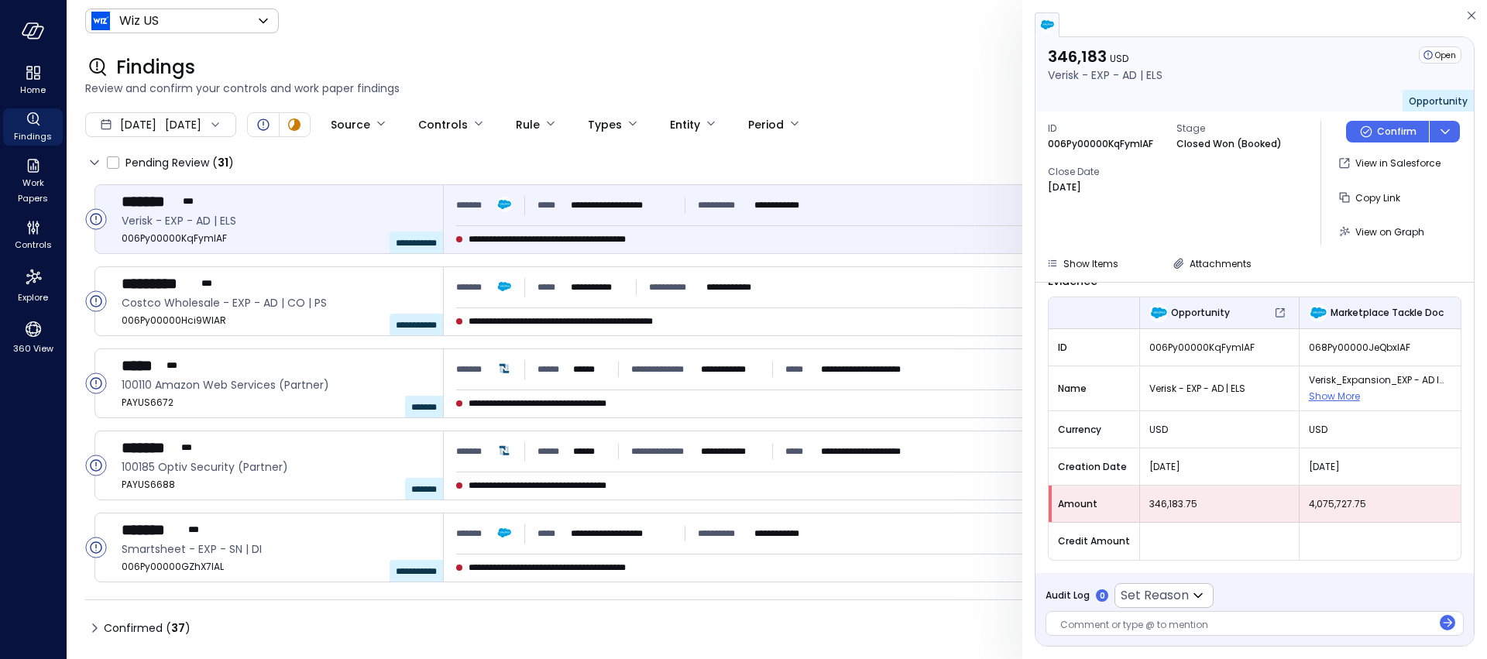
drag, startPoint x: 1206, startPoint y: 468, endPoint x: 1060, endPoint y: 462, distance: 145.7
click at [1060, 462] on tr "Creation Date Aug 20, 2025 Aug 31, 2025" at bounding box center [1254, 466] width 412 height 37
click at [1059, 461] on span "Creation Date" at bounding box center [1094, 466] width 72 height 15
drag, startPoint x: 1057, startPoint y: 462, endPoint x: 1362, endPoint y: 467, distance: 305.1
click at [1362, 467] on tr "Creation Date Aug 20, 2025 Aug 31, 2025" at bounding box center [1254, 466] width 412 height 37
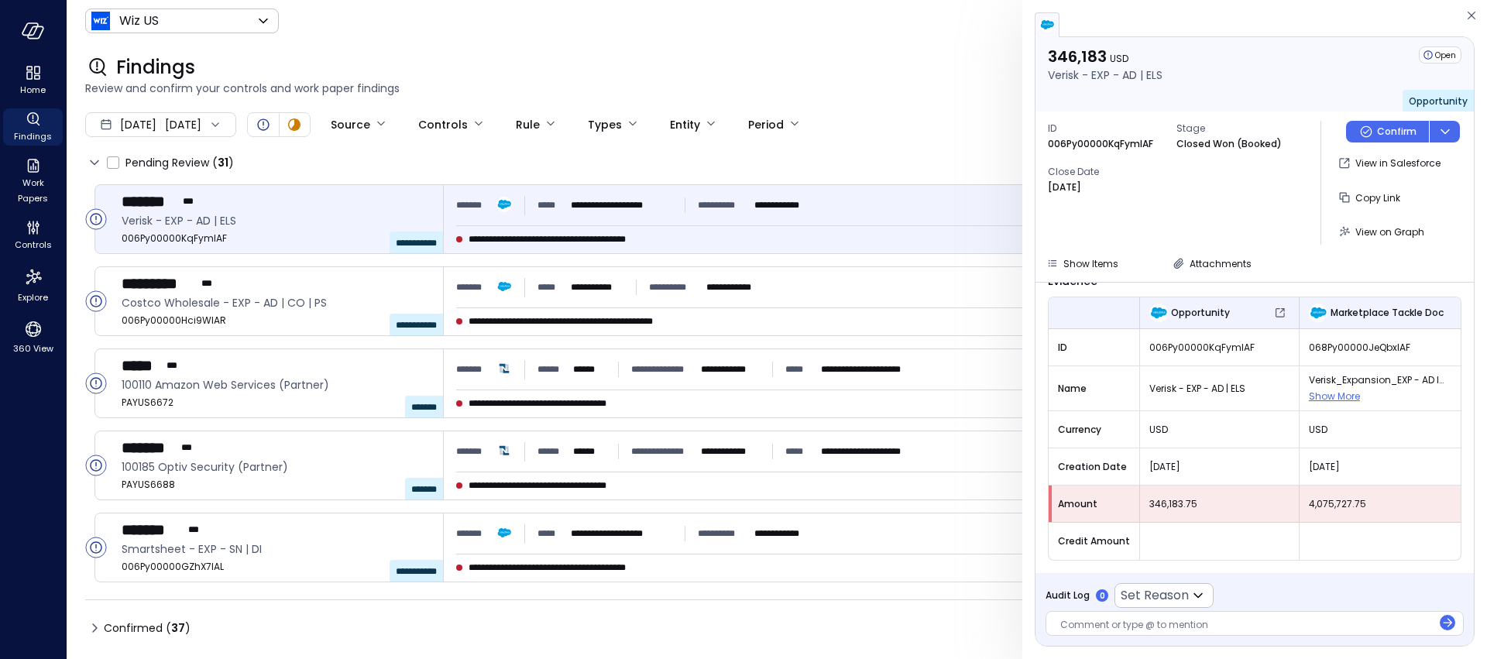
click at [1388, 29] on div at bounding box center [1255, 24] width 440 height 25
click at [1474, 15] on icon "button" at bounding box center [1471, 15] width 15 height 19
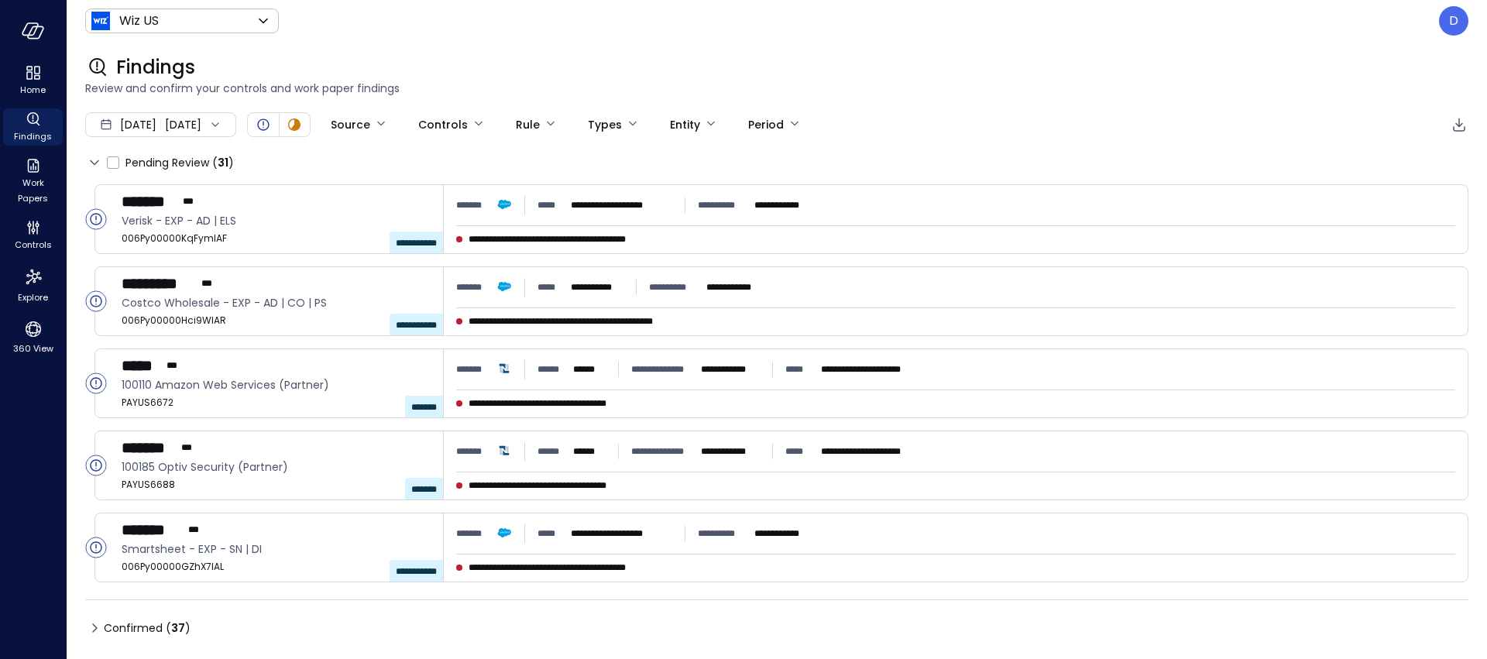
click at [1072, 46] on div "Findings Review and confirm your controls and work paper findings" at bounding box center [768, 76] width 1402 height 68
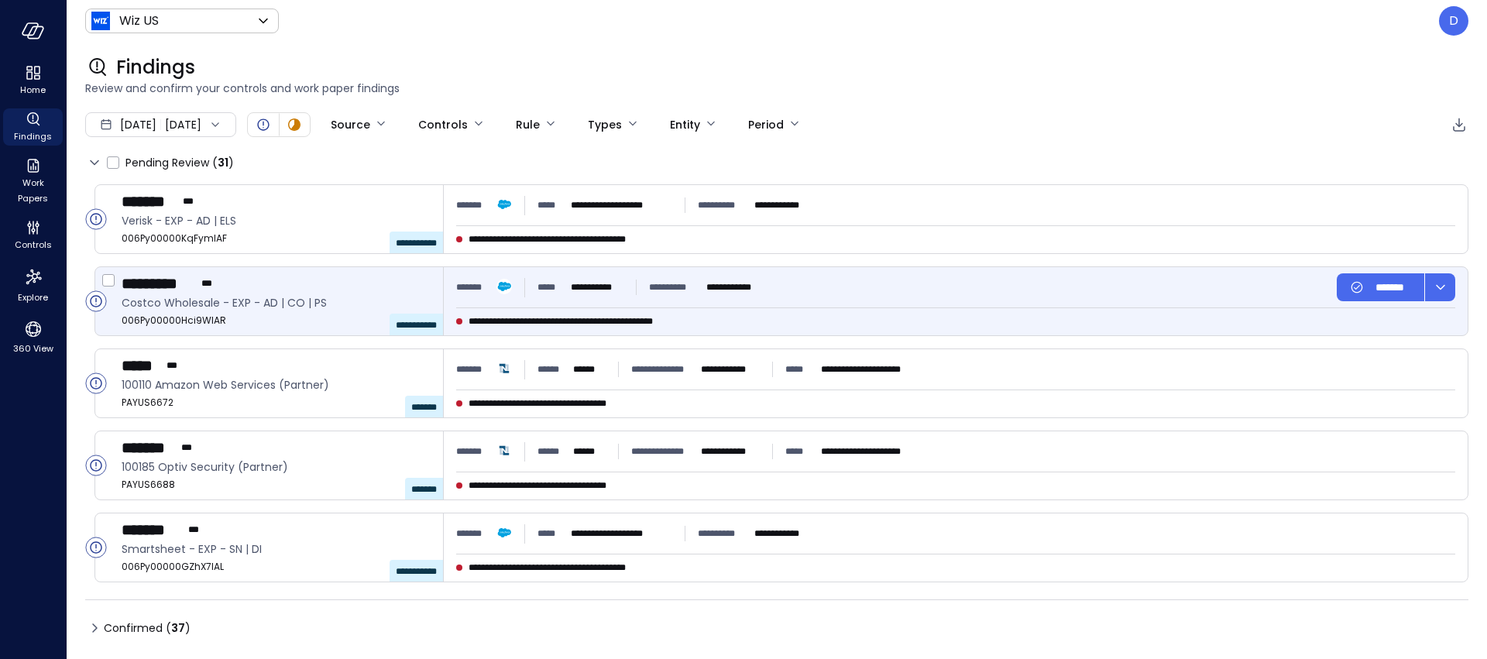
click at [331, 304] on span "Costco Wholesale - EXP - AD | CO | PS" at bounding box center [276, 302] width 309 height 17
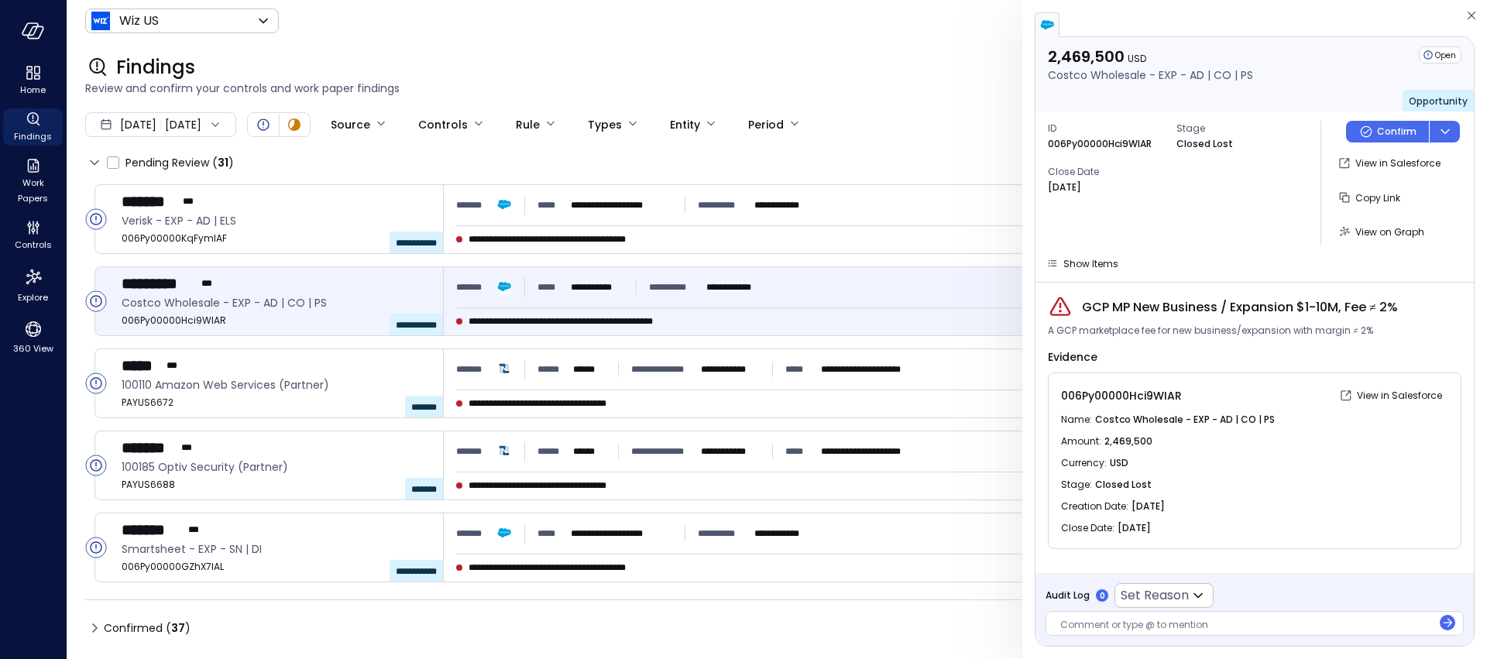
click at [949, 70] on div "Findings" at bounding box center [776, 67] width 1383 height 25
